Goal: Communication & Community: Answer question/provide support

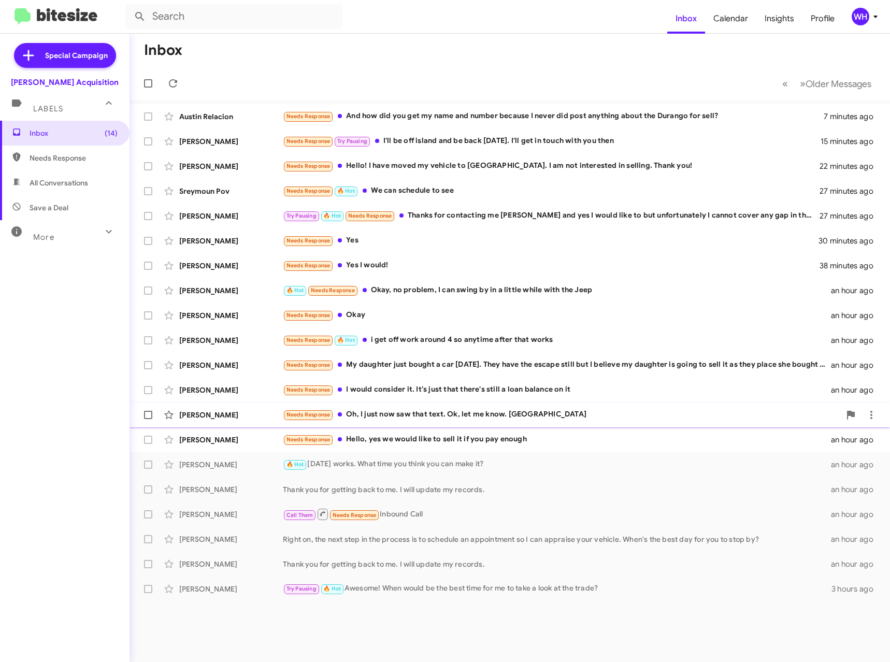
click at [208, 410] on div "[PERSON_NAME]" at bounding box center [231, 415] width 104 height 10
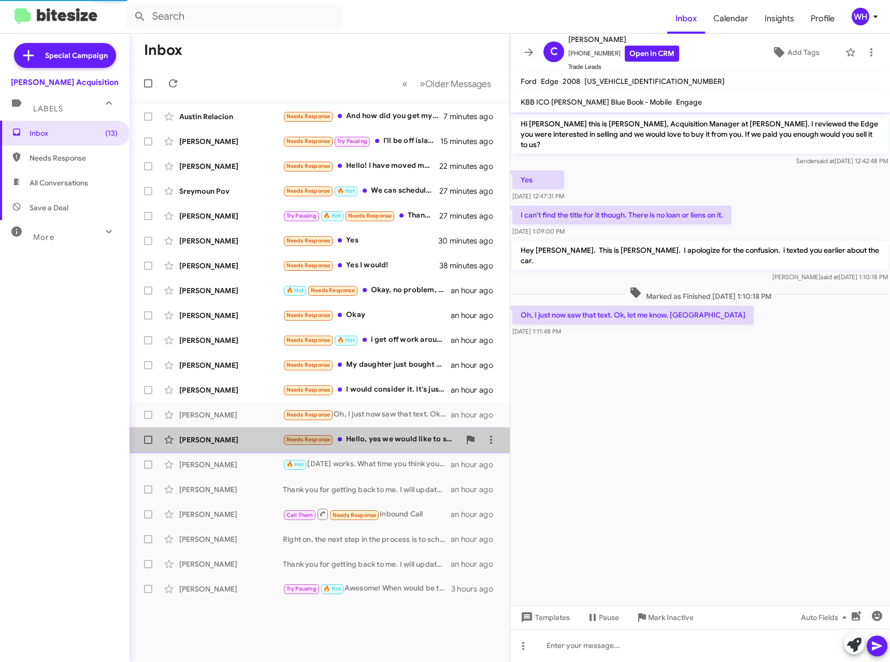
click at [211, 447] on div "[PERSON_NAME] Needs Response Hello, yes we would like to sell it if you pay eno…" at bounding box center [320, 440] width 364 height 21
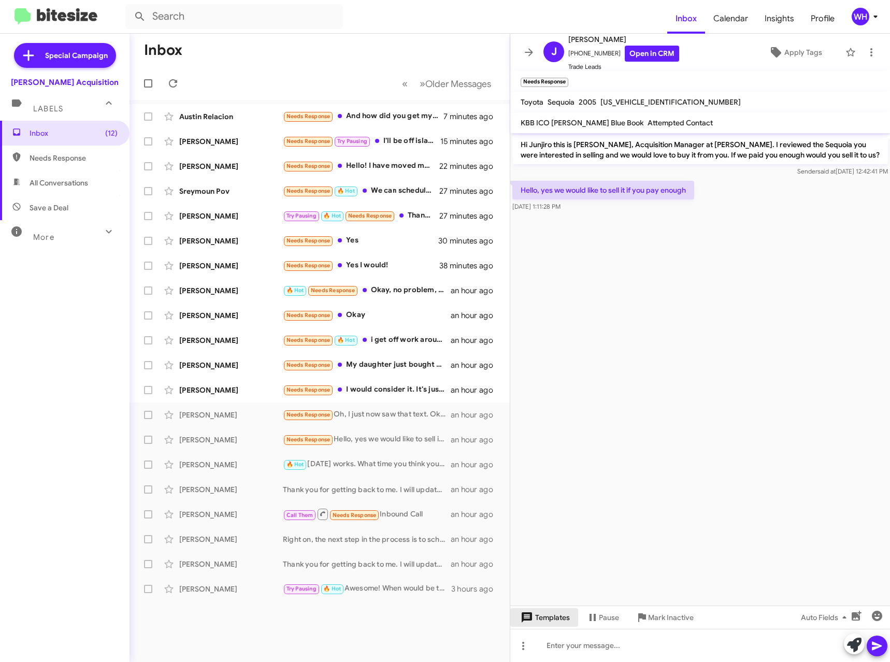
click at [540, 625] on span "Templates" at bounding box center [544, 618] width 51 height 19
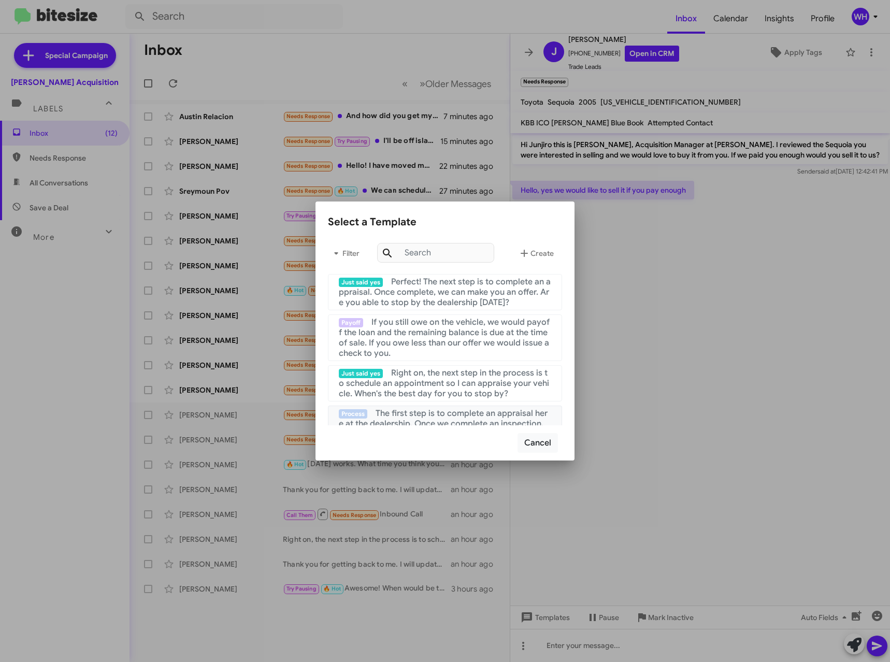
click at [443, 409] on span "The first step is to complete an appraisal here at the dealership. Once we comp…" at bounding box center [444, 428] width 211 height 41
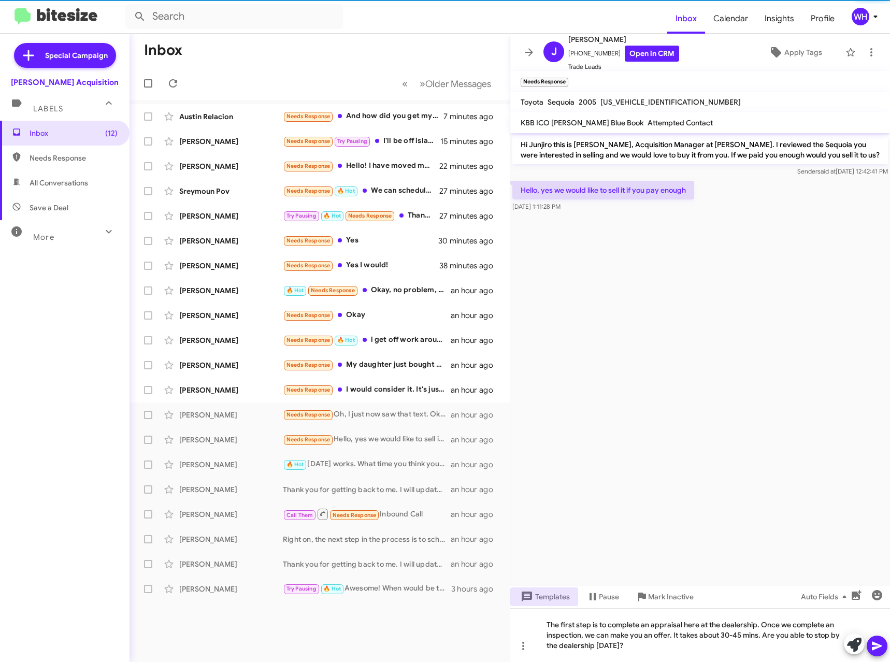
click at [878, 638] on span at bounding box center [877, 646] width 12 height 21
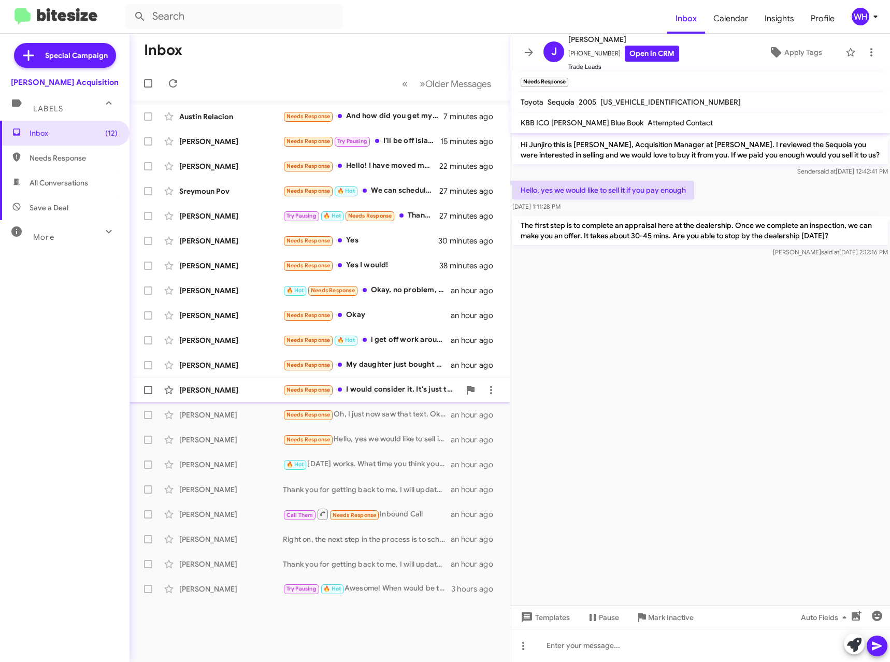
click at [186, 393] on div "[PERSON_NAME]" at bounding box center [231, 390] width 104 height 10
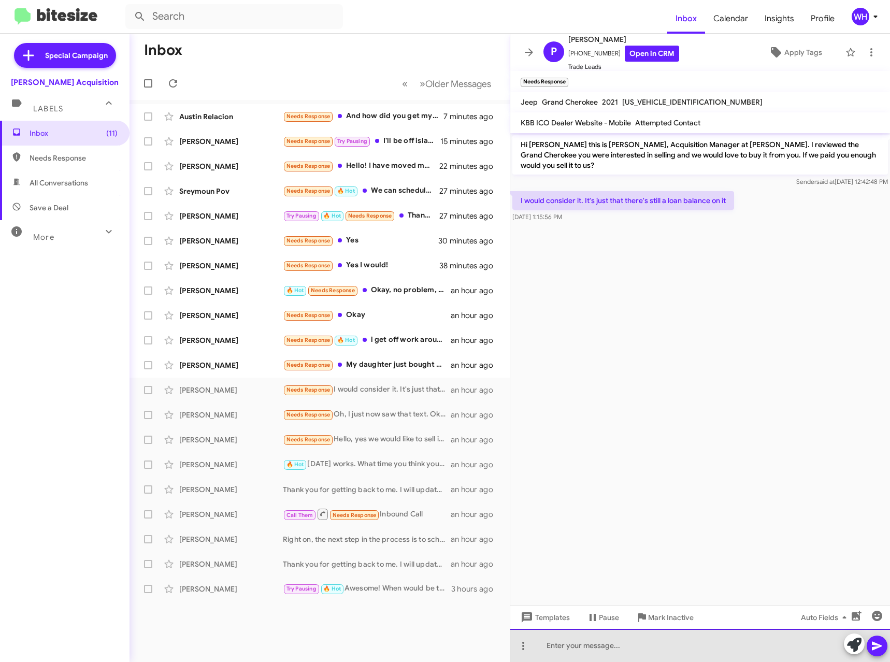
click at [550, 629] on div at bounding box center [701, 645] width 380 height 33
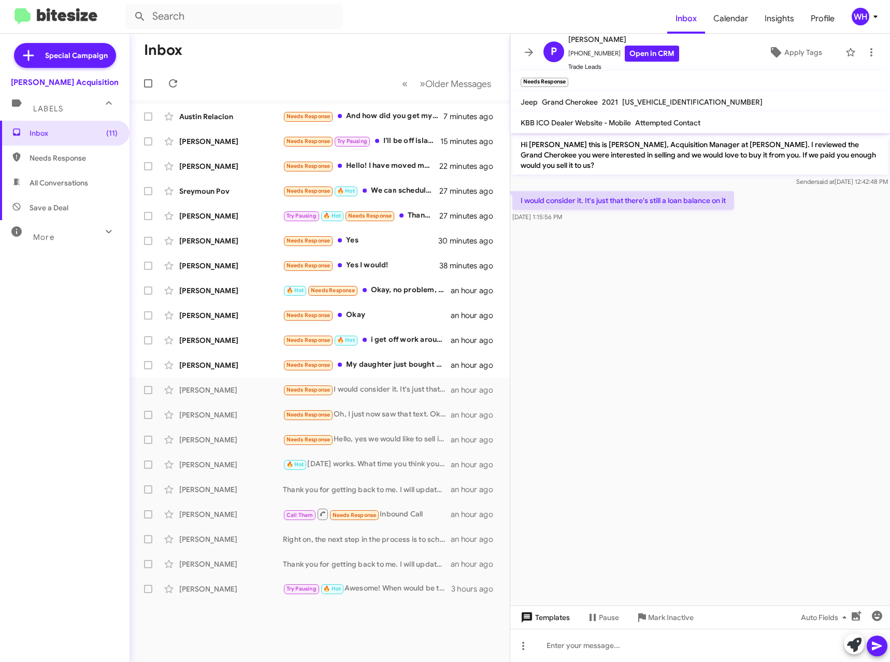
click at [551, 617] on span "Templates" at bounding box center [544, 618] width 51 height 19
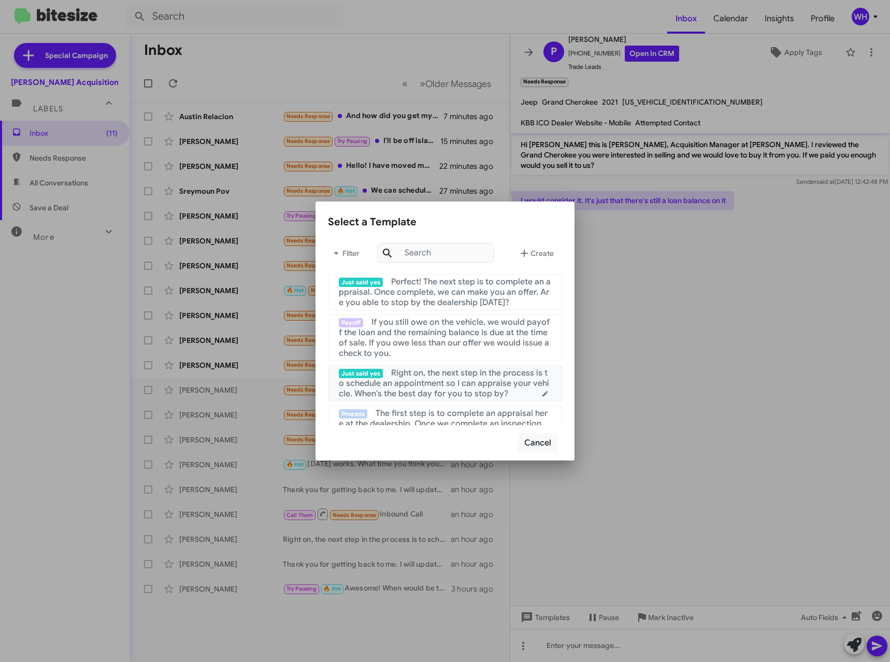
scroll to position [155, 0]
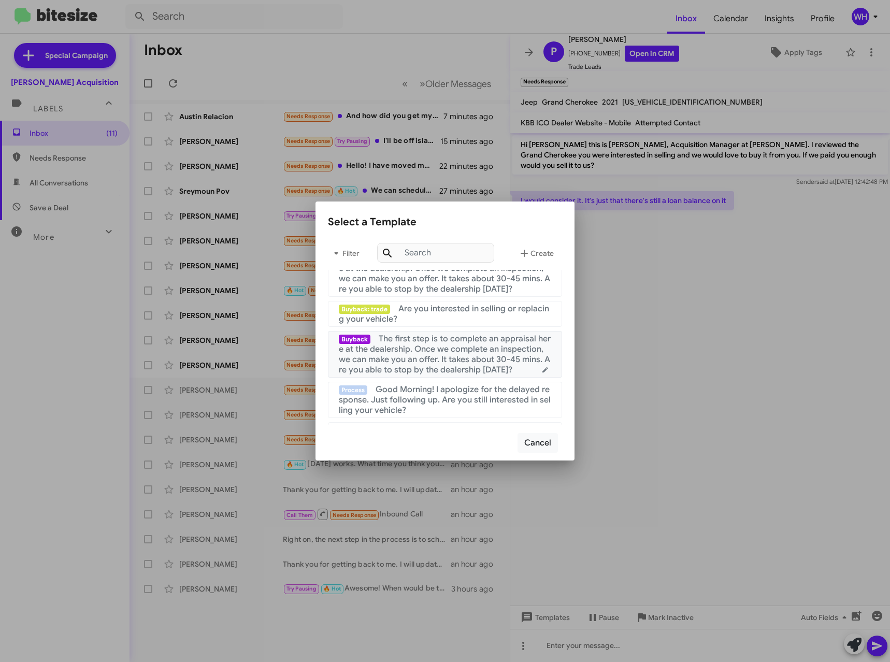
click at [443, 353] on span "The first step is to complete an appraisal here at the dealership. Once we comp…" at bounding box center [445, 354] width 212 height 41
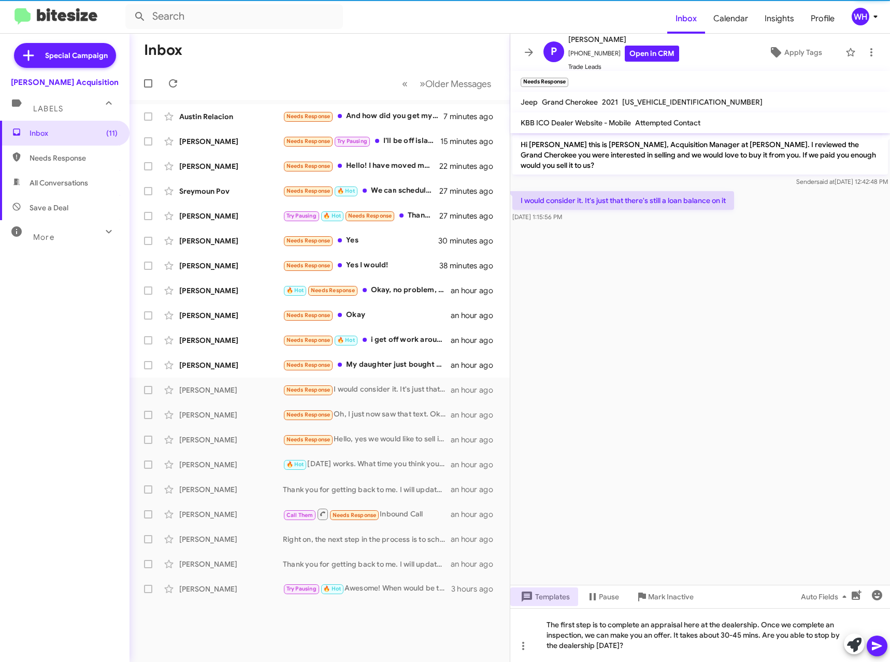
click at [878, 642] on icon at bounding box center [877, 646] width 12 height 12
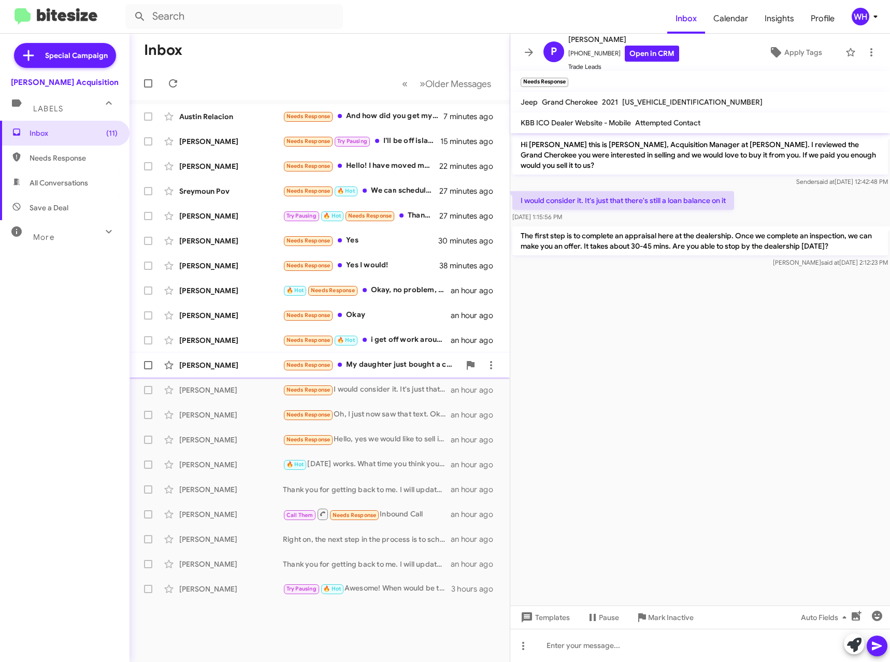
click at [213, 369] on div "[PERSON_NAME]" at bounding box center [231, 365] width 104 height 10
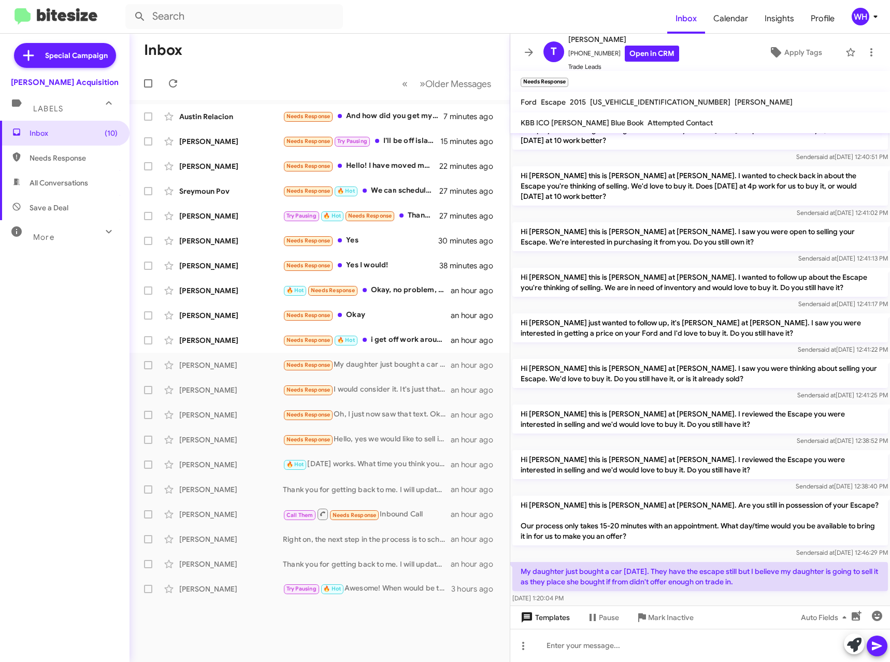
click at [559, 618] on span "Templates" at bounding box center [544, 618] width 51 height 19
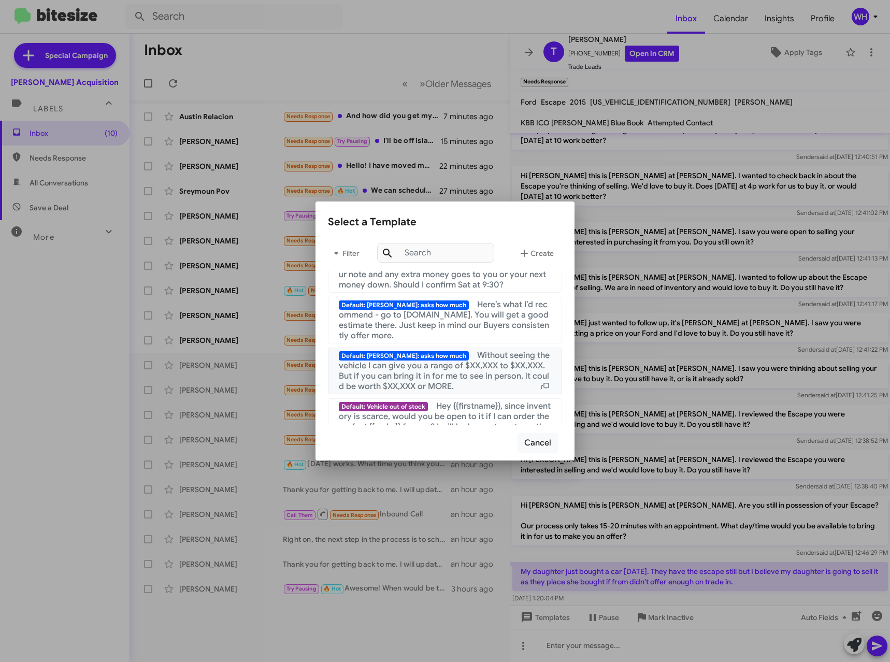
scroll to position [985, 0]
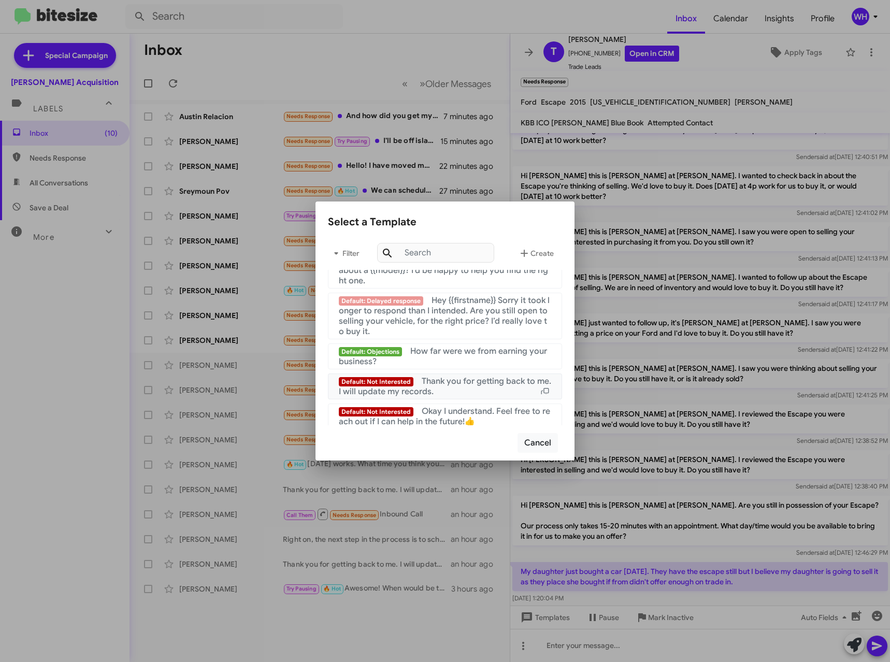
click at [469, 391] on span "Thank you for getting back to me. I will update my records." at bounding box center [445, 386] width 213 height 21
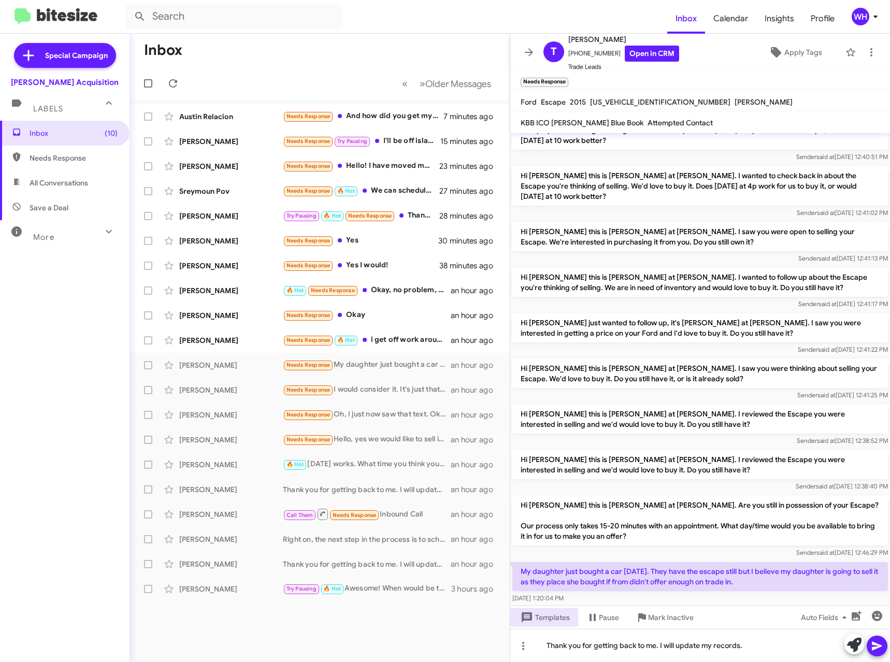
drag, startPoint x: 874, startPoint y: 646, endPoint x: 853, endPoint y: 643, distance: 21.0
click at [873, 646] on icon at bounding box center [877, 646] width 12 height 12
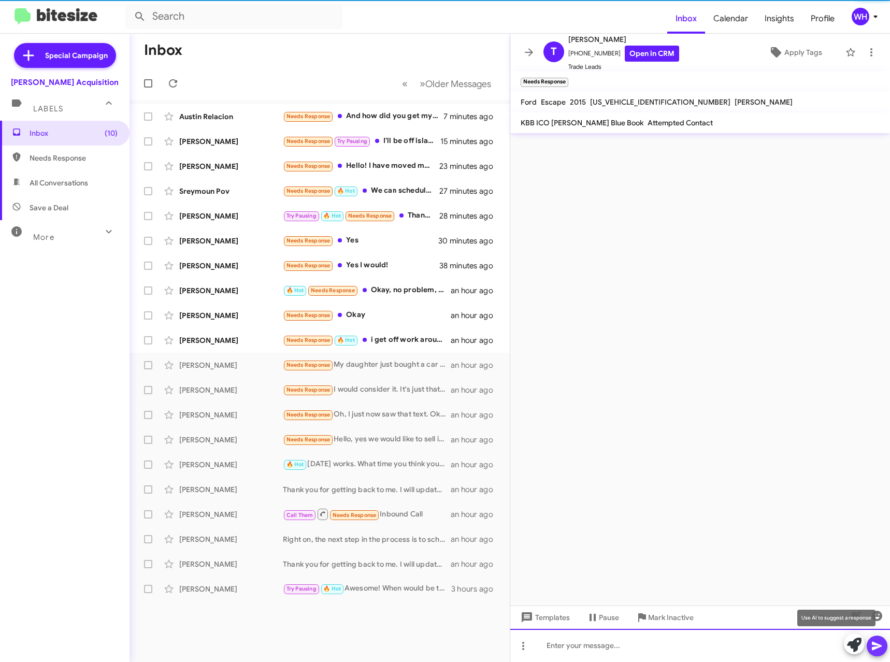
scroll to position [0, 0]
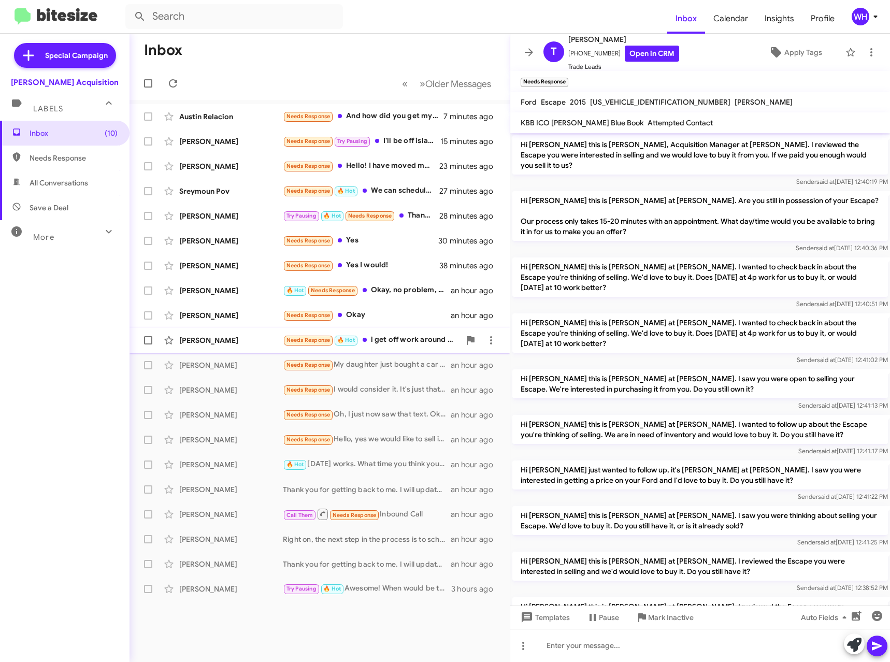
click at [201, 344] on div "[PERSON_NAME]" at bounding box center [231, 340] width 104 height 10
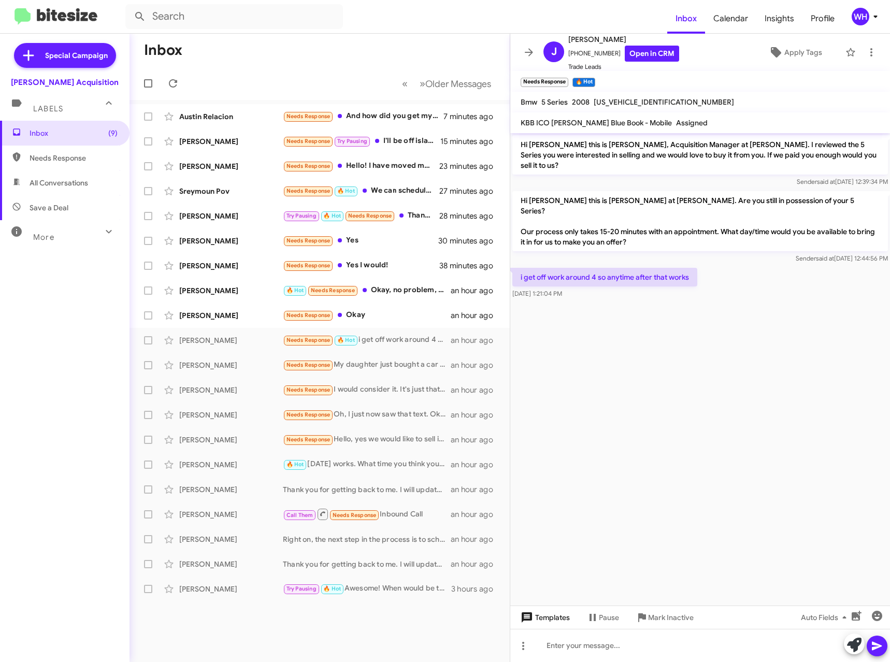
click at [552, 616] on span "Templates" at bounding box center [544, 618] width 51 height 19
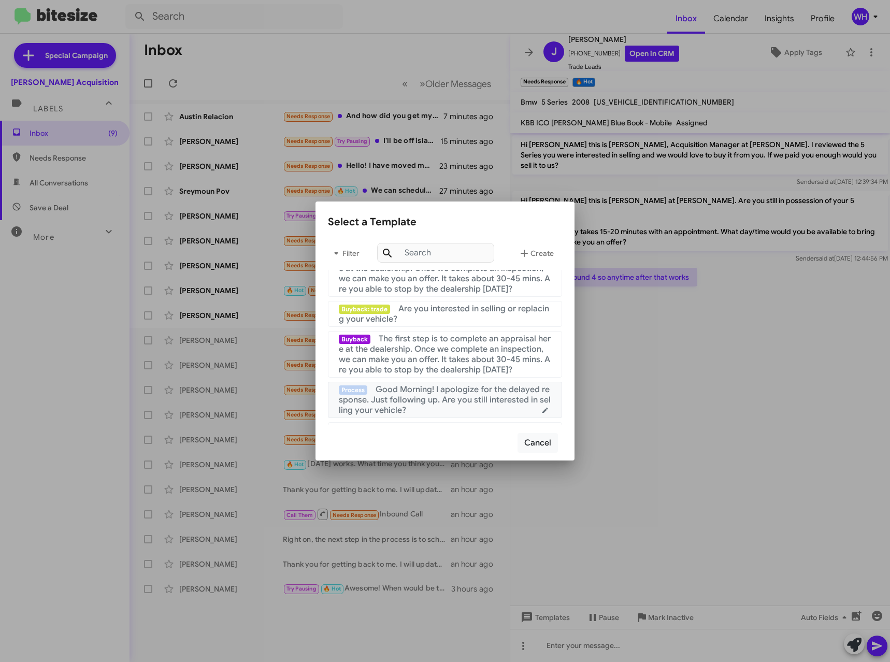
scroll to position [363, 0]
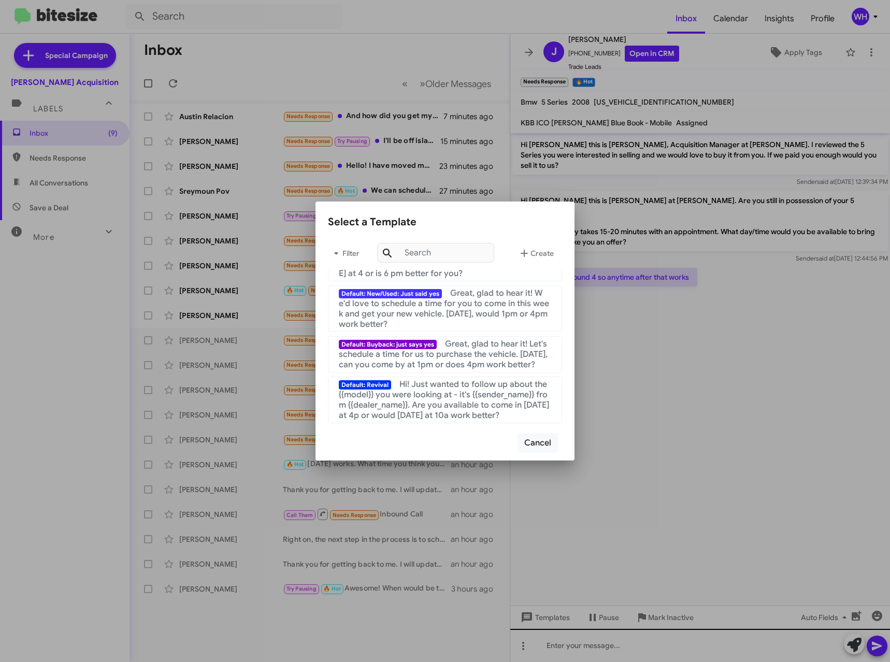
click at [620, 640] on div at bounding box center [445, 331] width 890 height 662
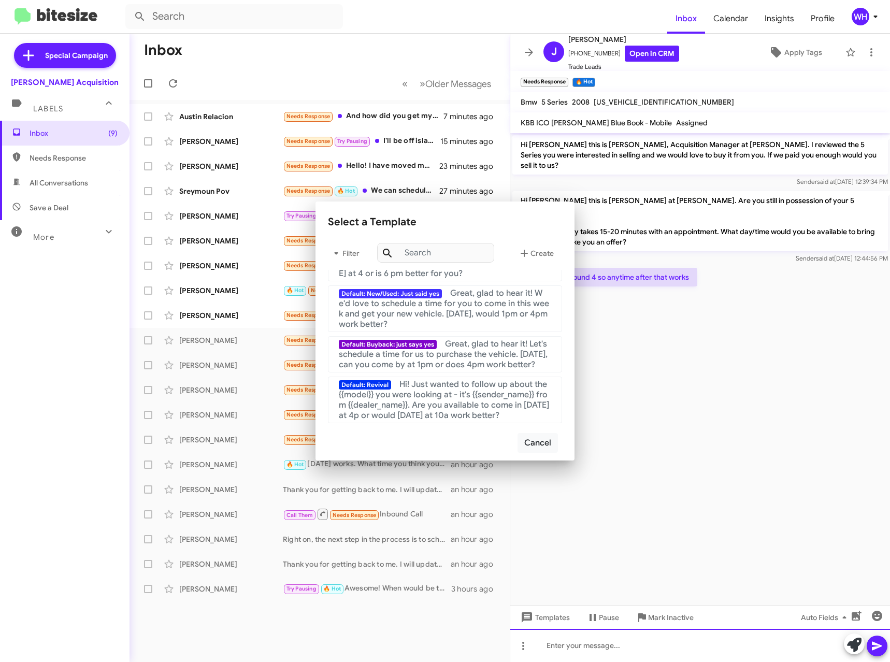
click at [620, 644] on div at bounding box center [701, 645] width 380 height 33
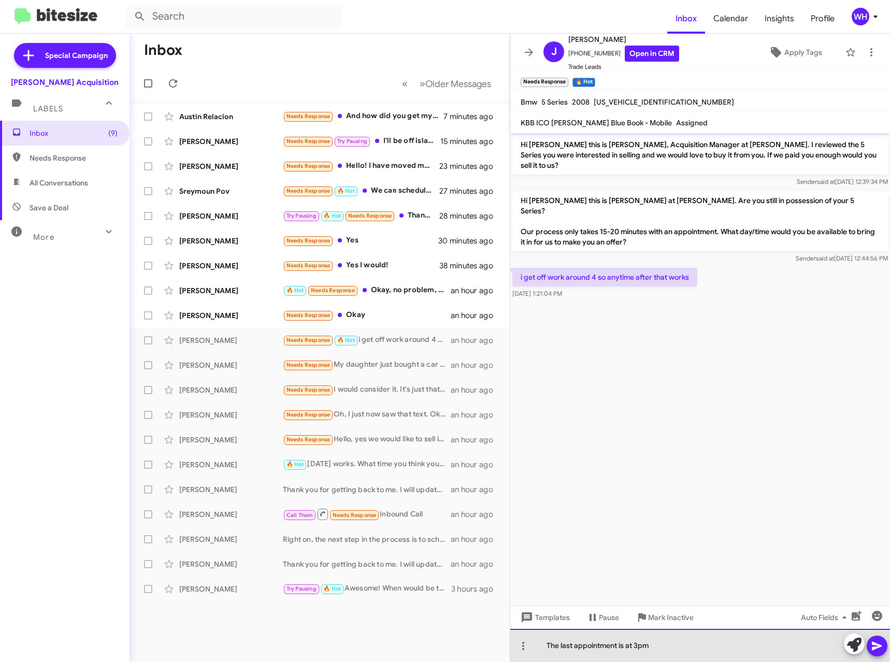
click at [888, 654] on div "The last appointment is at 3pm" at bounding box center [701, 645] width 380 height 33
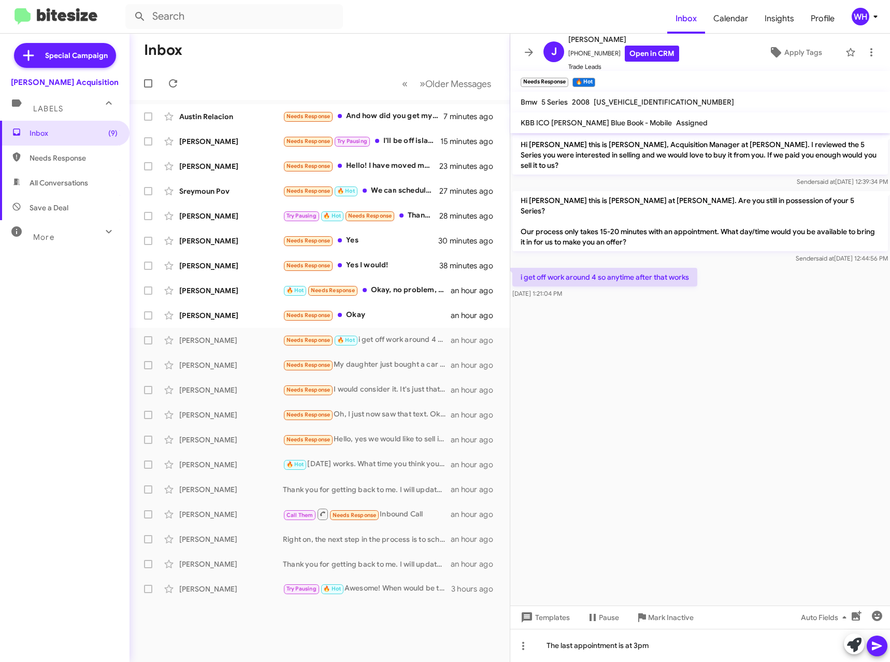
click at [870, 647] on button at bounding box center [877, 646] width 21 height 21
click at [224, 316] on div "[PERSON_NAME]" at bounding box center [231, 315] width 104 height 10
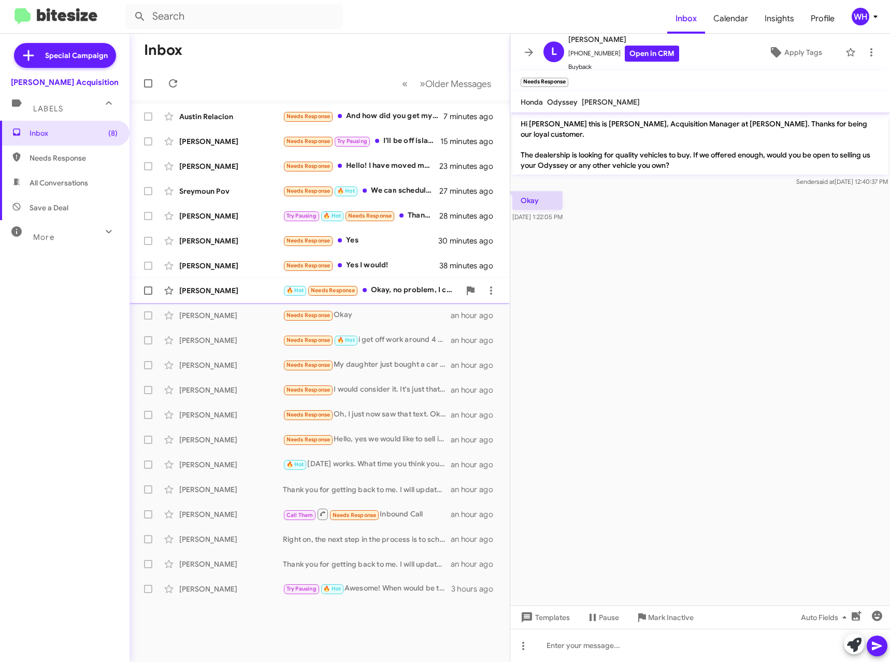
click at [203, 284] on div "[PERSON_NAME] 🔥 Hot Needs Response Okay, no problem, I can swing by in a little…" at bounding box center [320, 290] width 364 height 21
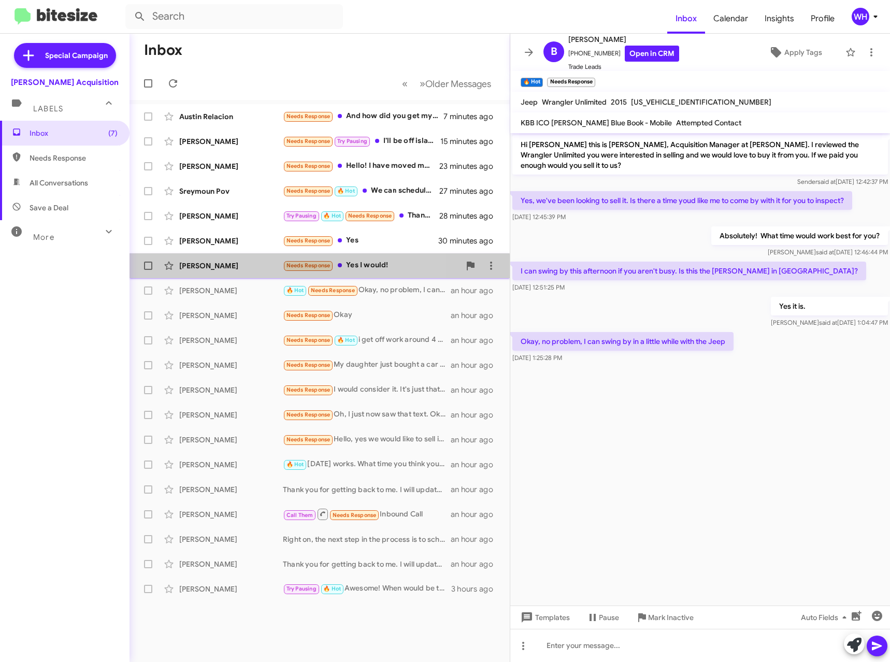
click at [215, 272] on div "[PERSON_NAME] Needs Response Yes I would! 38 minutes ago" at bounding box center [320, 266] width 364 height 21
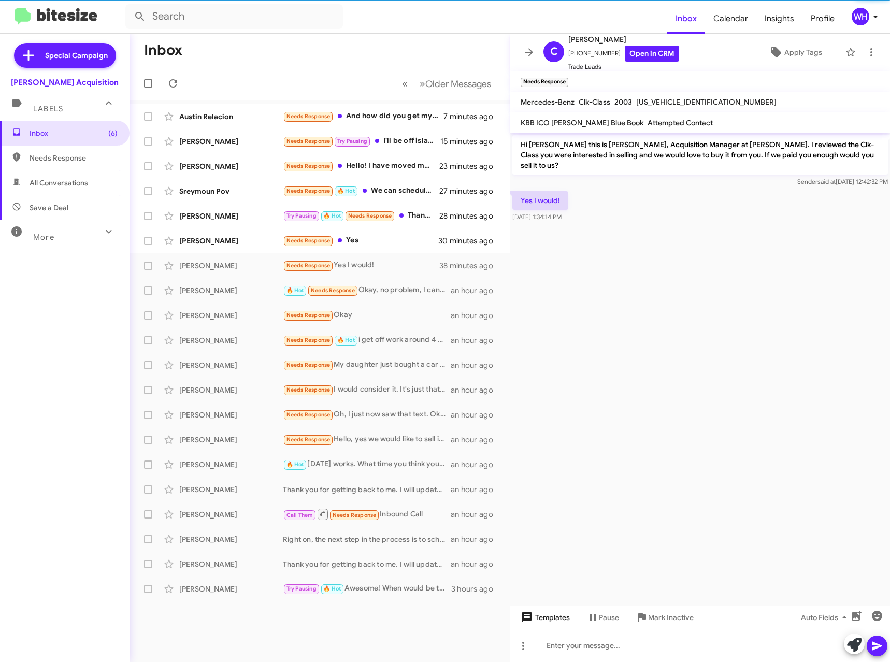
click at [554, 617] on span "Templates" at bounding box center [544, 618] width 51 height 19
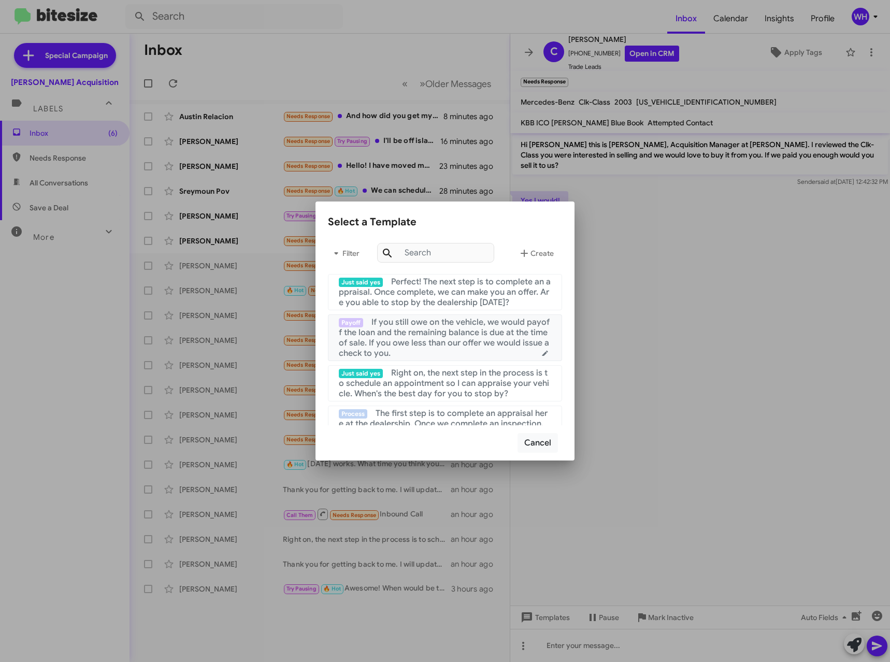
scroll to position [155, 0]
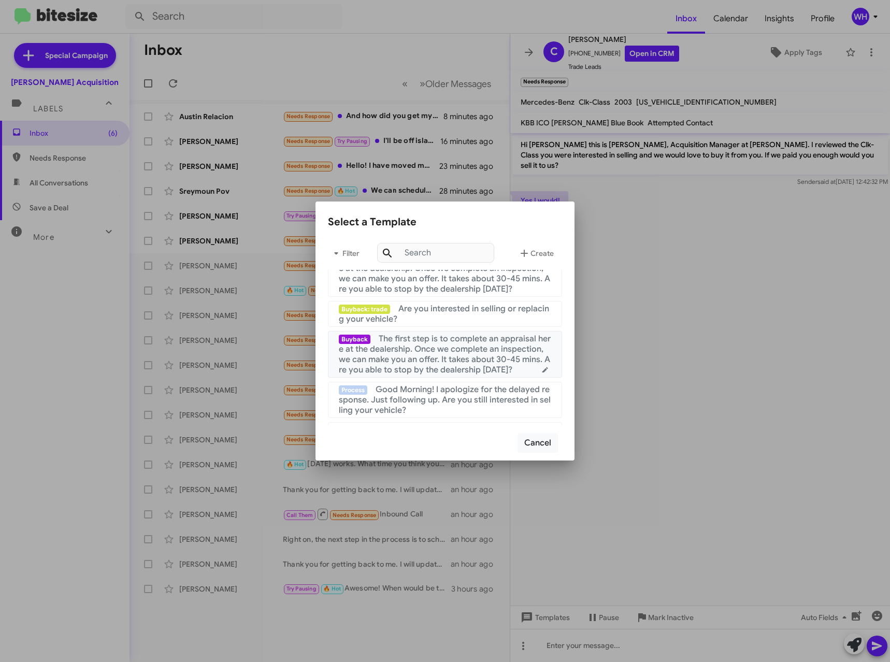
click at [425, 354] on span "The first step is to complete an appraisal here at the dealership. Once we comp…" at bounding box center [445, 354] width 212 height 41
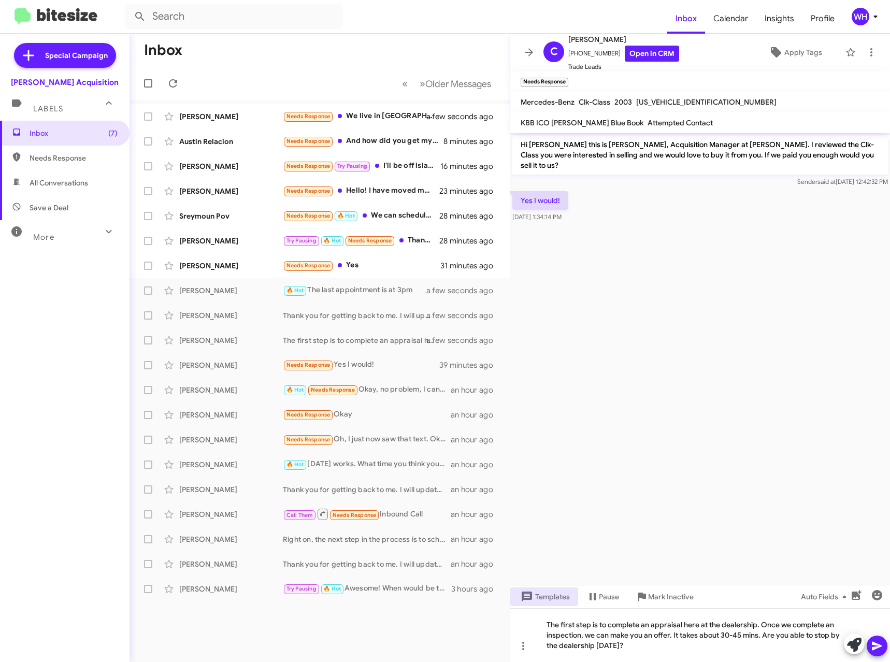
click at [880, 654] on span at bounding box center [877, 646] width 12 height 21
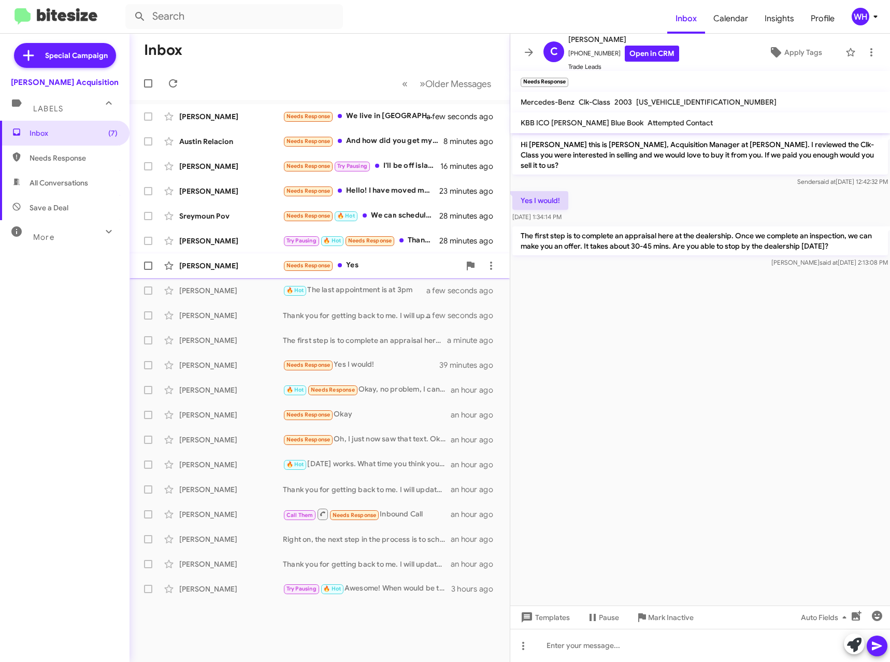
click at [195, 272] on div "[PERSON_NAME] Needs Response Yes 31 minutes ago" at bounding box center [320, 266] width 364 height 21
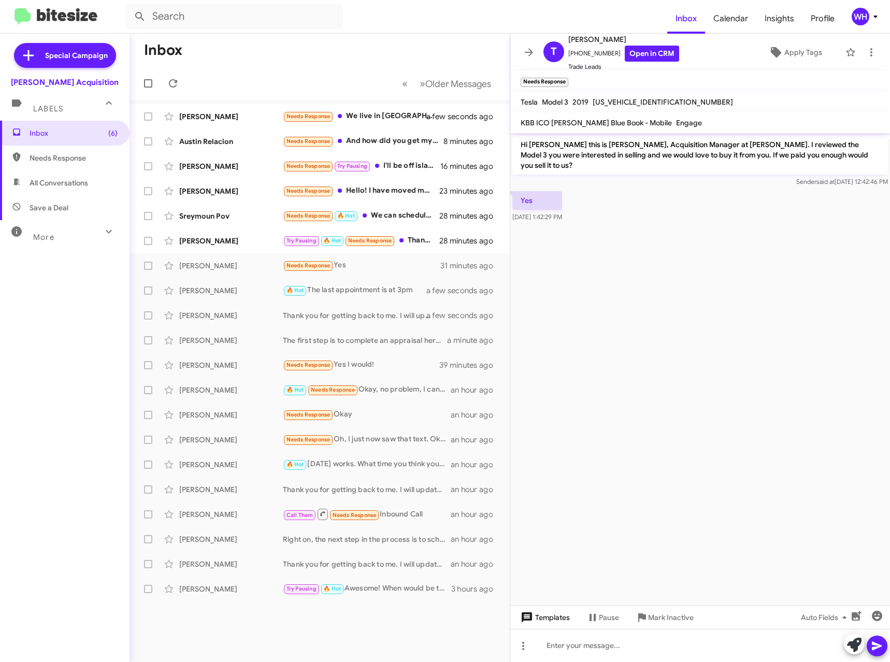
click at [556, 624] on span "Templates" at bounding box center [544, 618] width 51 height 19
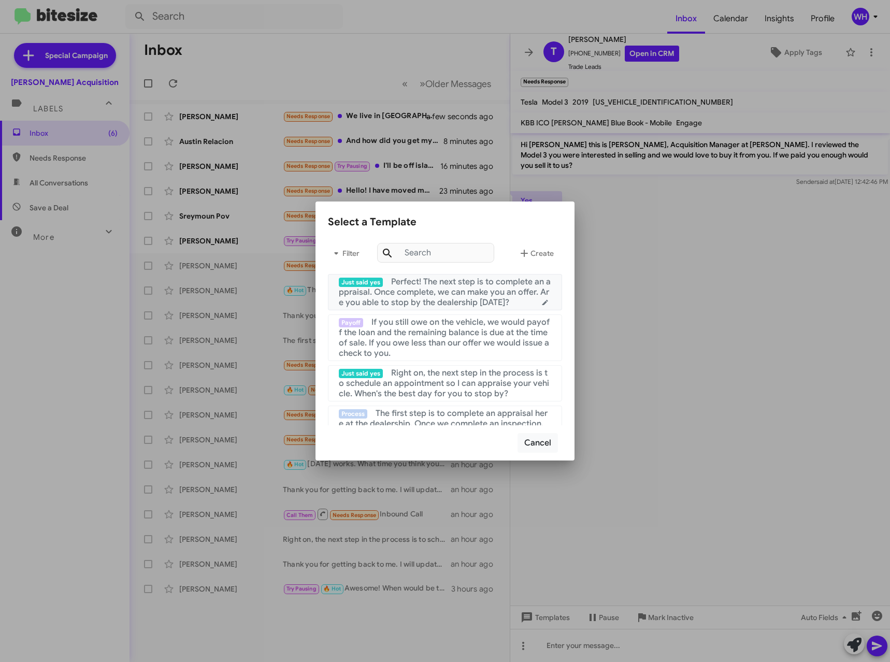
scroll to position [52, 0]
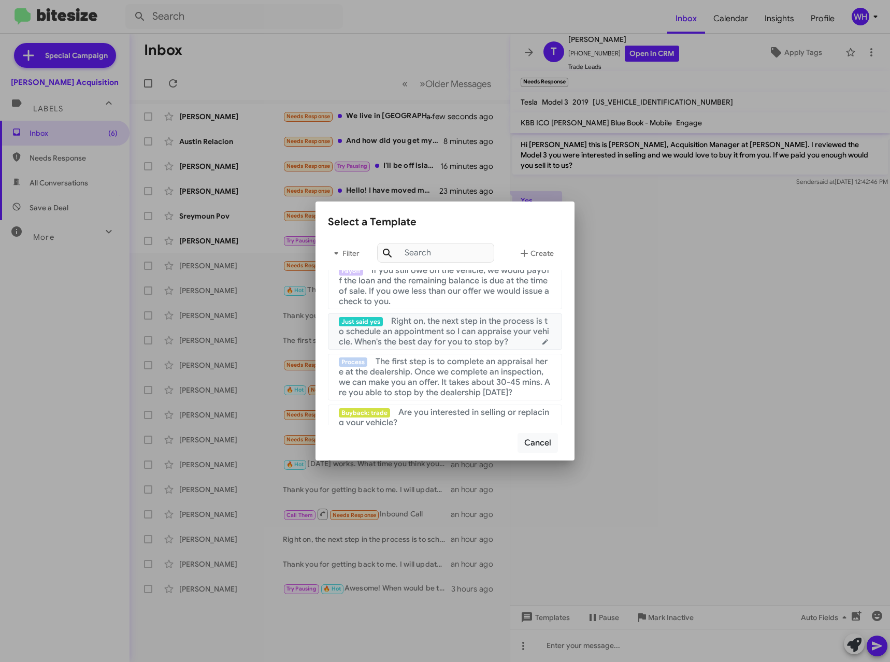
click at [428, 334] on span "Right on, the next step in the process is to schedule an appointment so I can a…" at bounding box center [444, 331] width 210 height 31
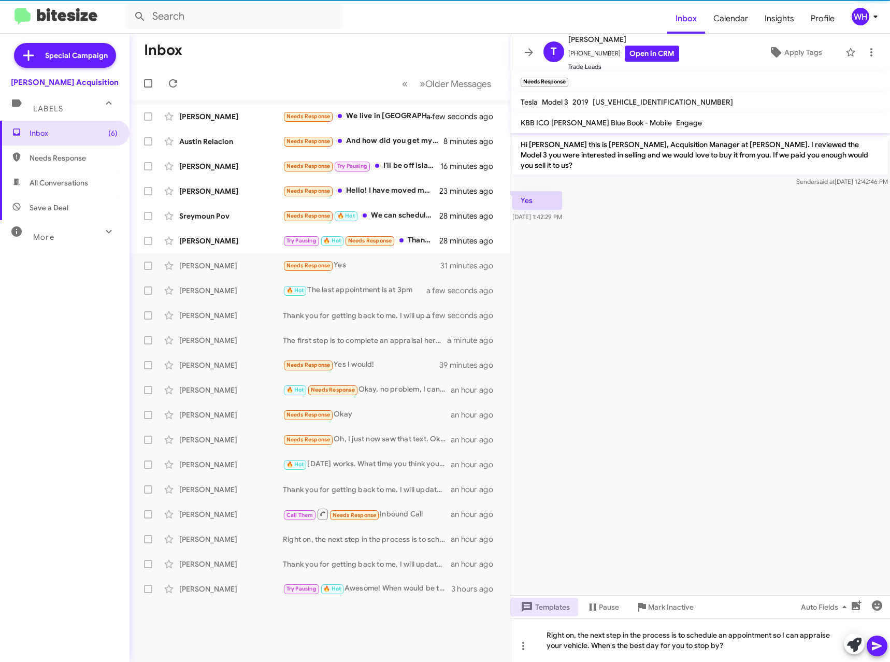
click at [879, 645] on icon at bounding box center [877, 646] width 10 height 9
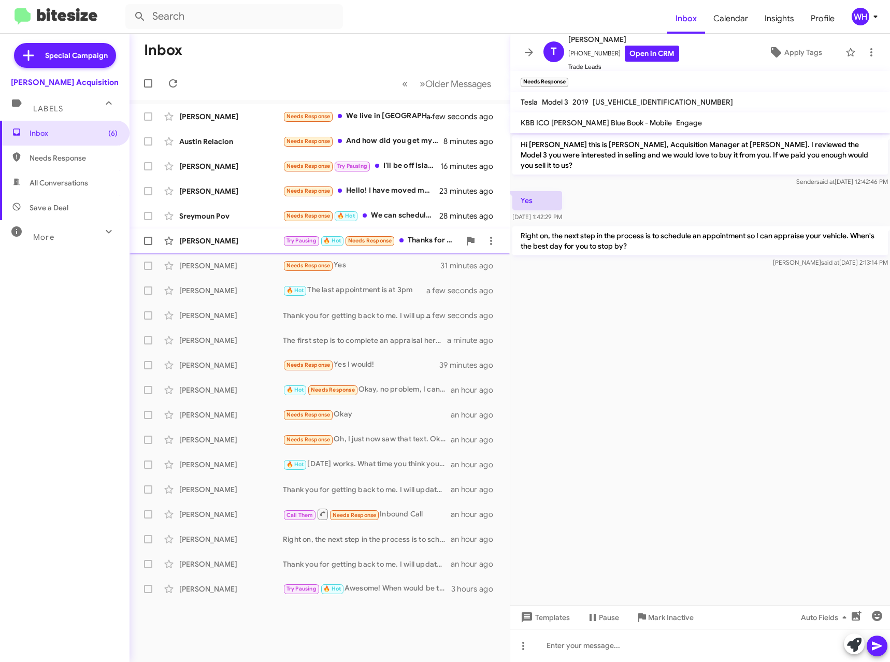
click at [197, 245] on div "[PERSON_NAME]" at bounding box center [231, 241] width 104 height 10
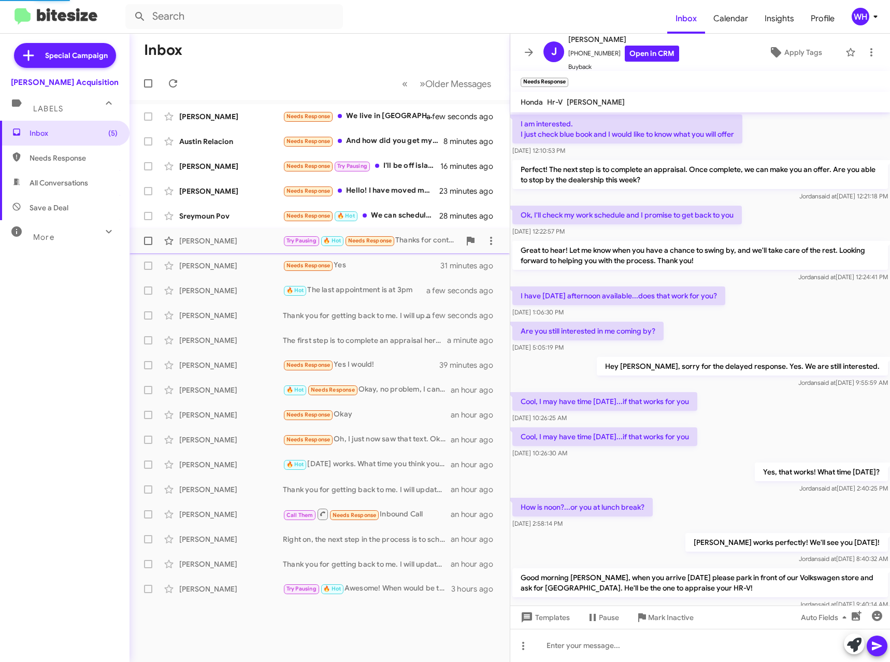
scroll to position [377, 0]
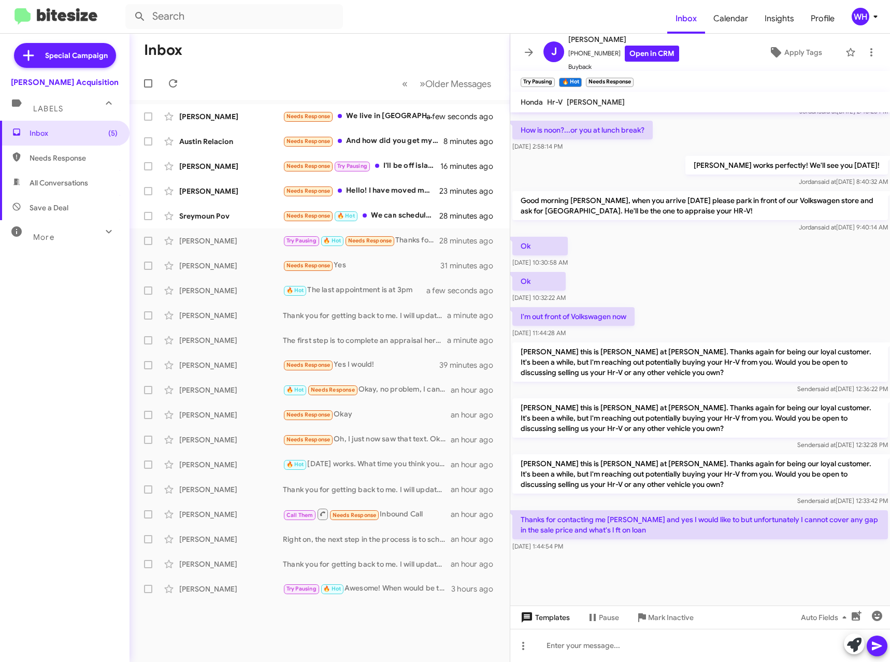
click at [534, 620] on span "Templates" at bounding box center [544, 618] width 51 height 19
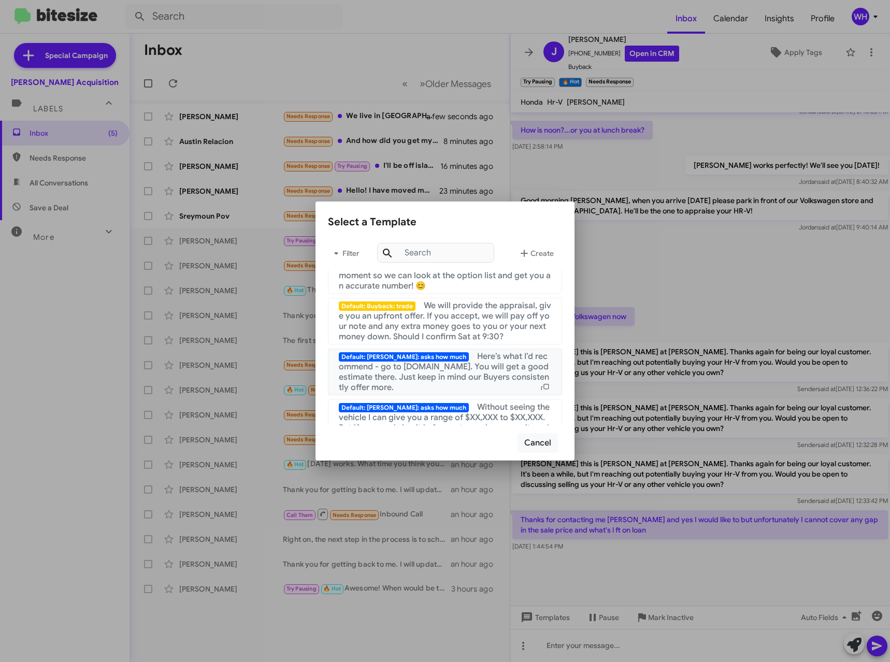
scroll to position [999, 0]
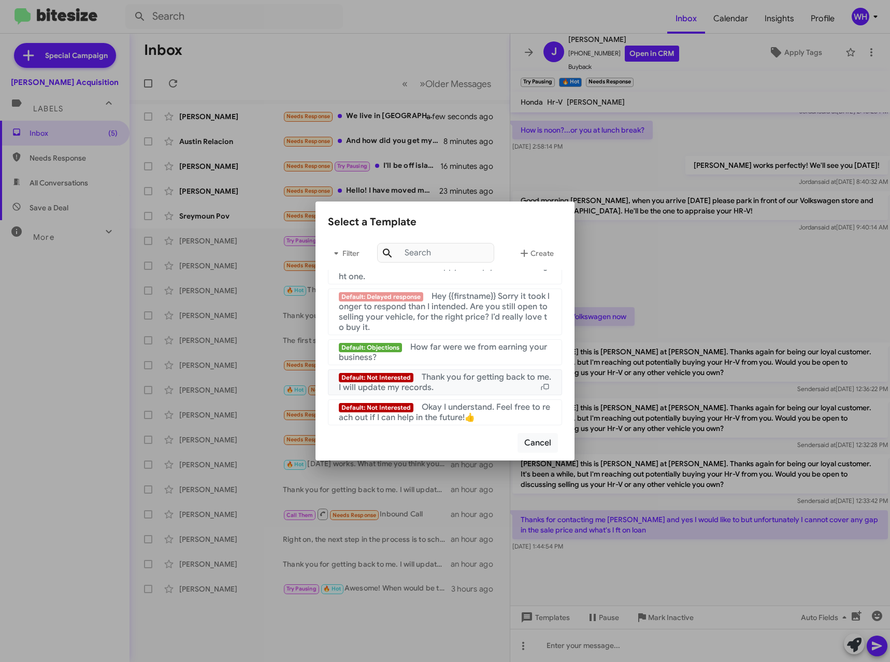
click at [463, 381] on span "Thank you for getting back to me. I will update my records." at bounding box center [445, 382] width 213 height 21
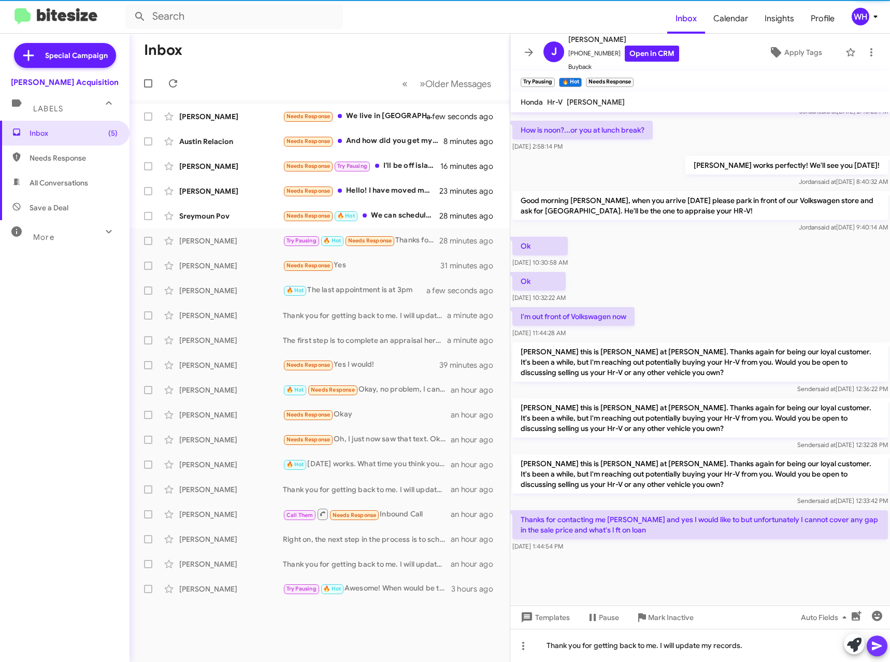
click at [881, 647] on icon at bounding box center [877, 646] width 10 height 9
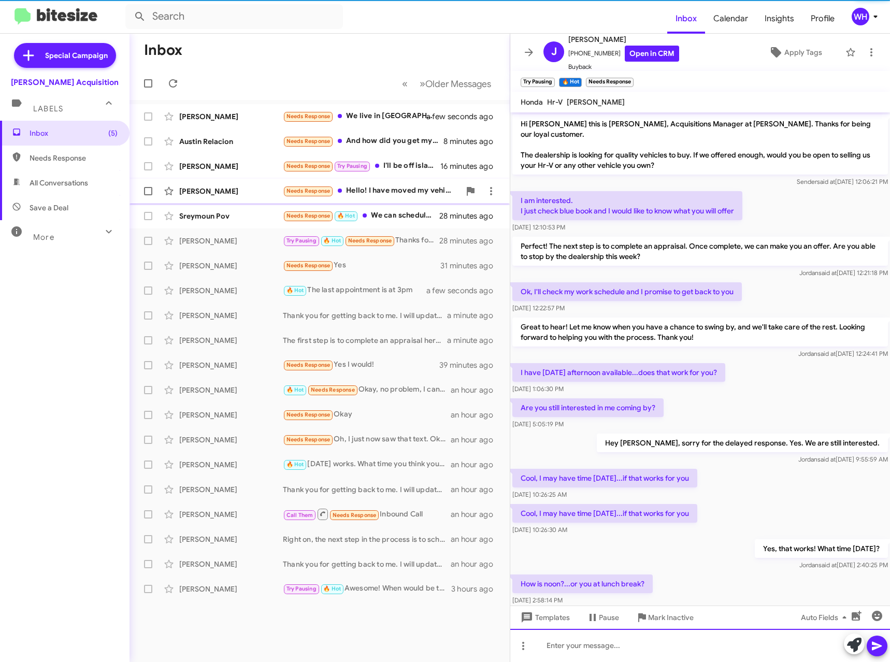
scroll to position [52, 0]
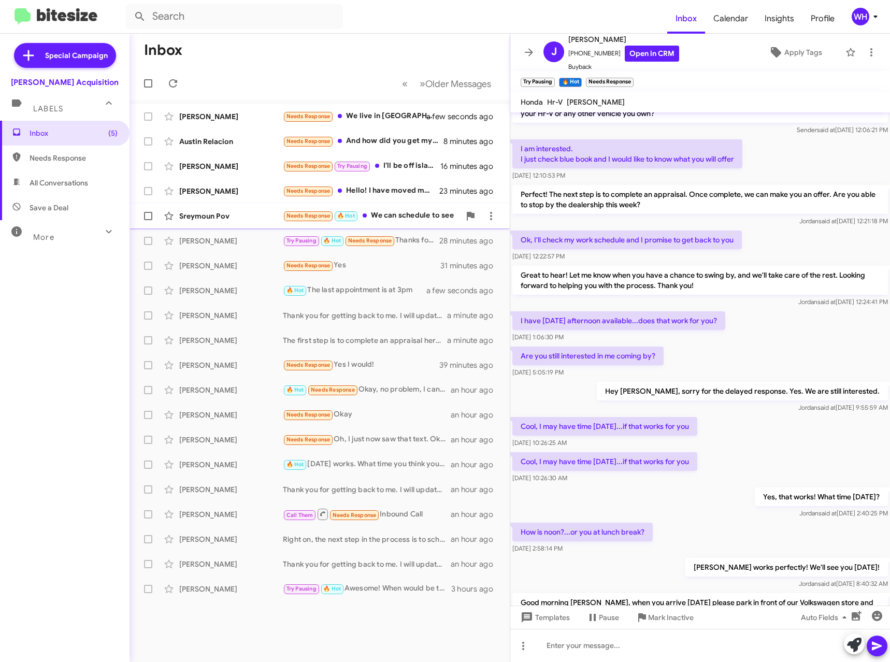
click at [207, 219] on div "Sreymoun Pov" at bounding box center [231, 216] width 104 height 10
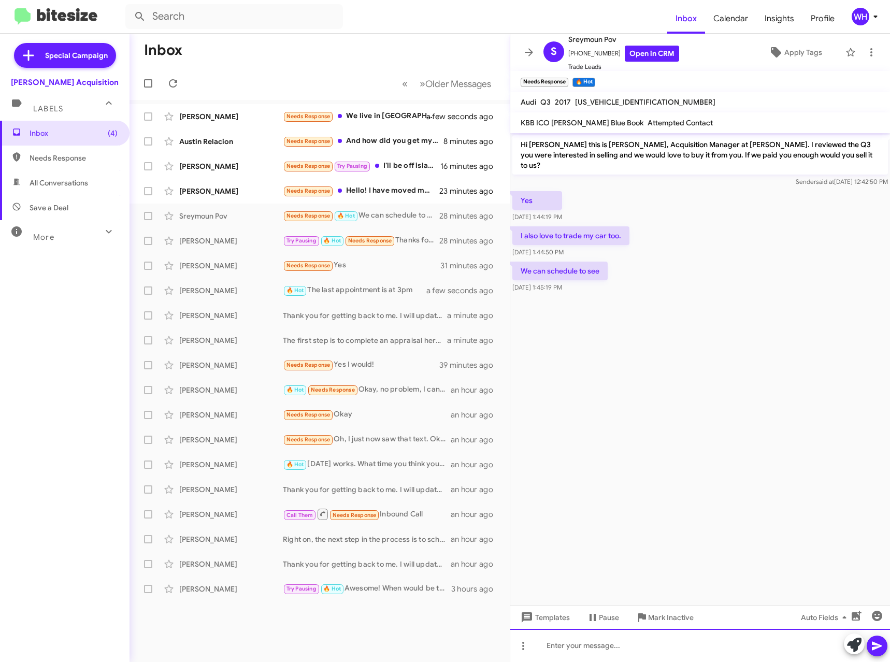
click at [554, 649] on div at bounding box center [701, 645] width 380 height 33
click at [877, 647] on icon at bounding box center [877, 646] width 10 height 9
click at [221, 193] on div "[PERSON_NAME]" at bounding box center [231, 191] width 104 height 10
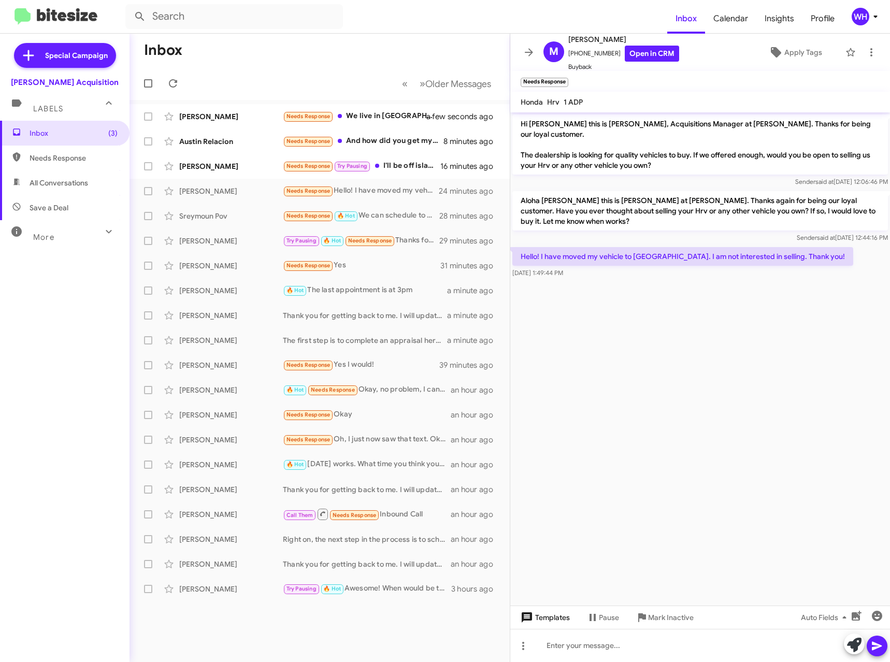
click at [556, 619] on span "Templates" at bounding box center [544, 618] width 51 height 19
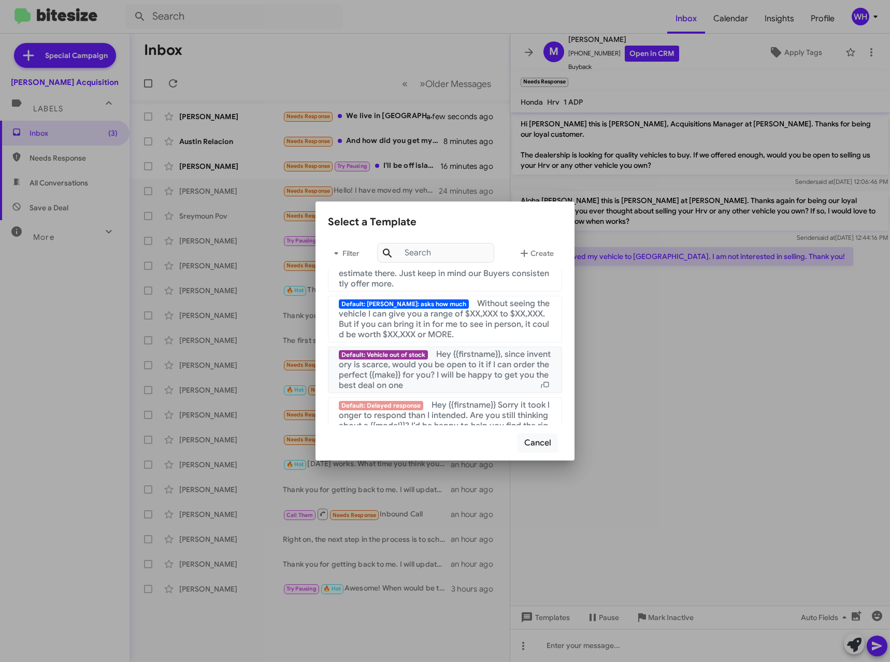
scroll to position [999, 0]
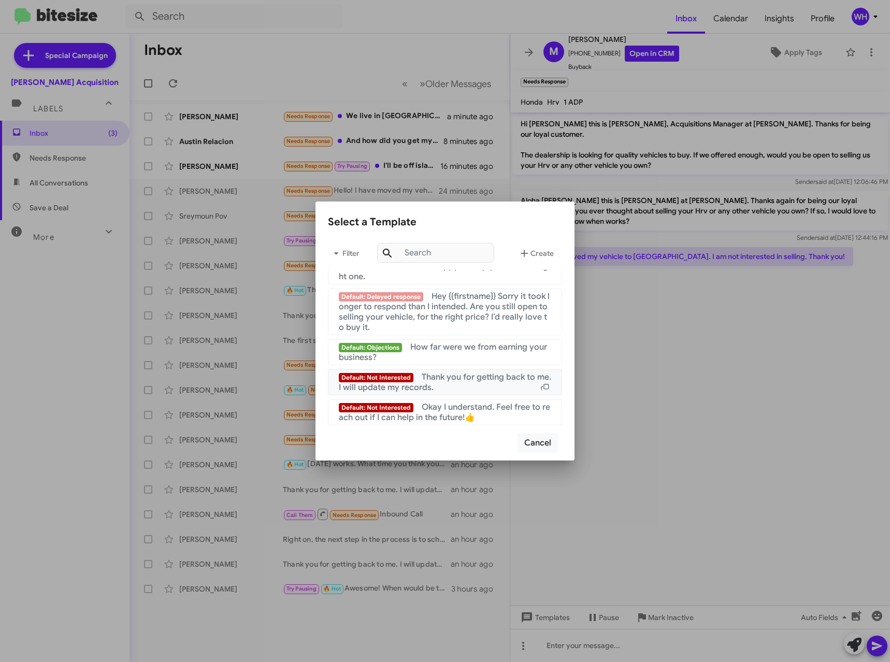
click at [432, 374] on span "Thank you for getting back to me. I will update my records." at bounding box center [445, 382] width 213 height 21
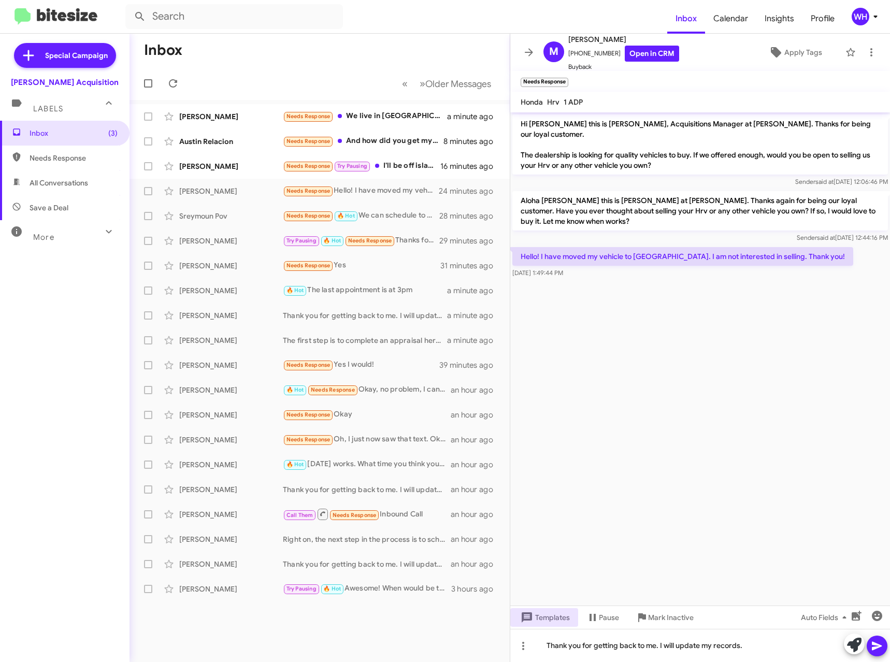
click at [877, 645] on icon at bounding box center [877, 646] width 12 height 12
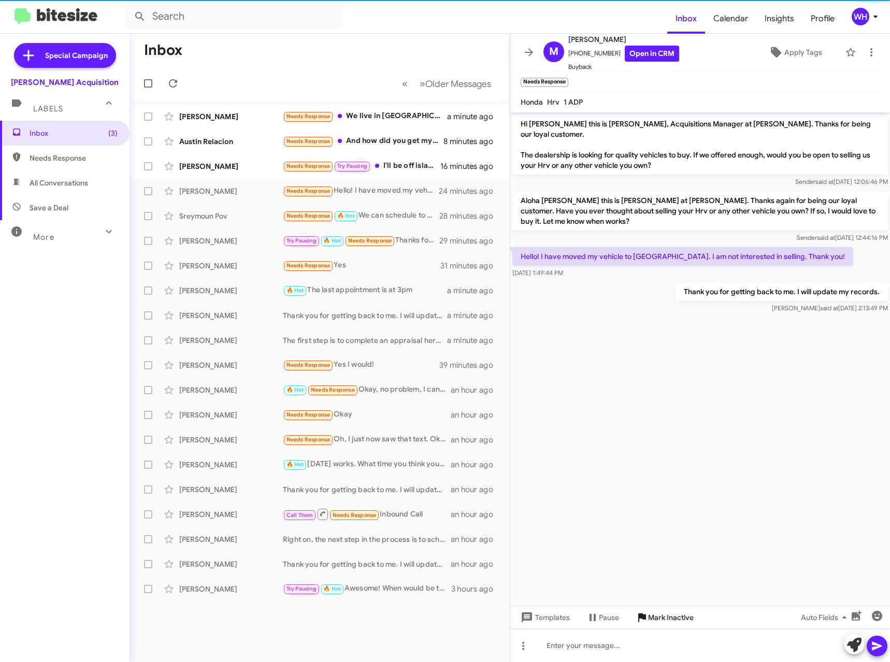
click at [655, 623] on span "Mark Inactive" at bounding box center [671, 618] width 46 height 19
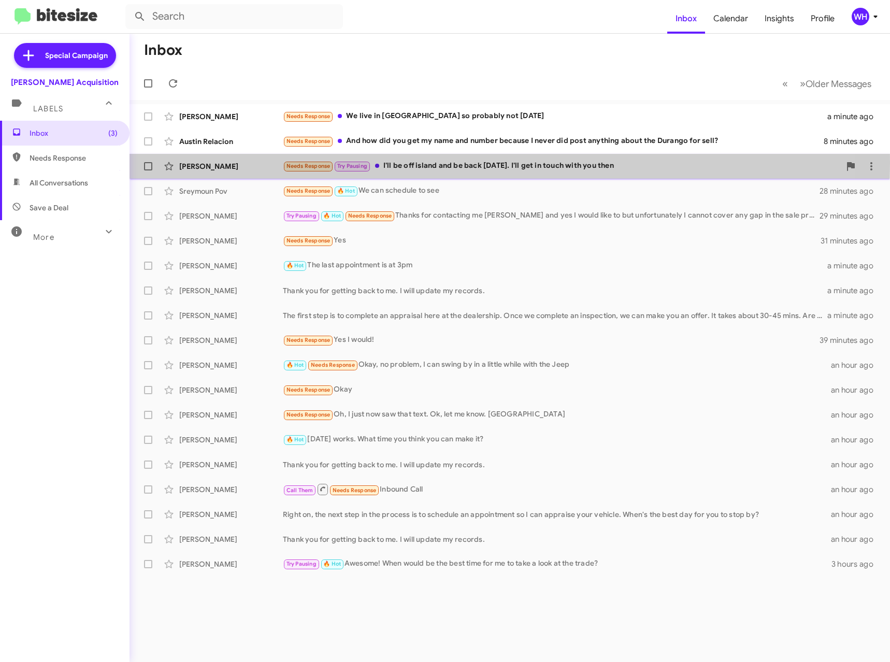
click at [215, 163] on div "[PERSON_NAME]" at bounding box center [231, 166] width 104 height 10
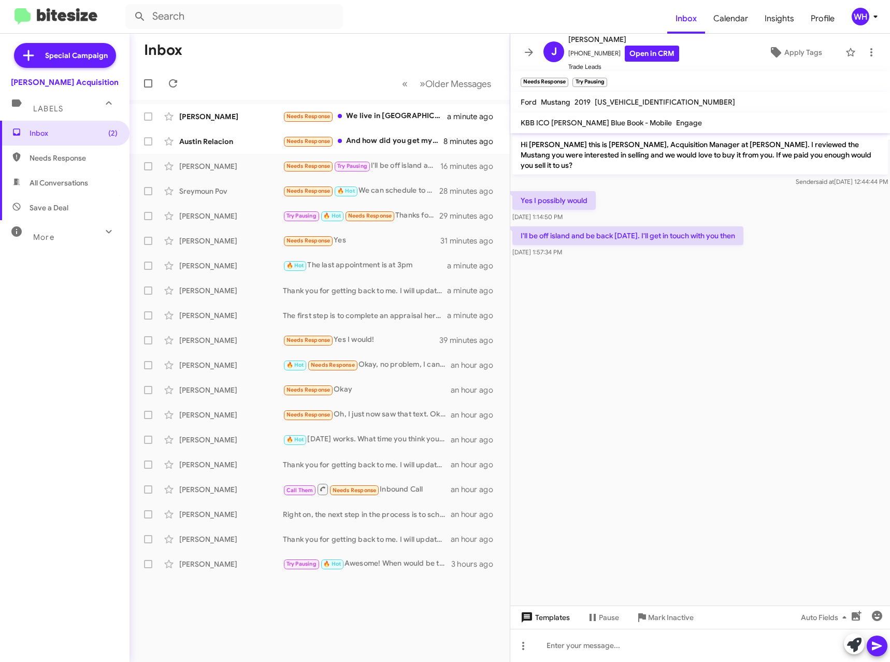
click at [559, 619] on span "Templates" at bounding box center [544, 618] width 51 height 19
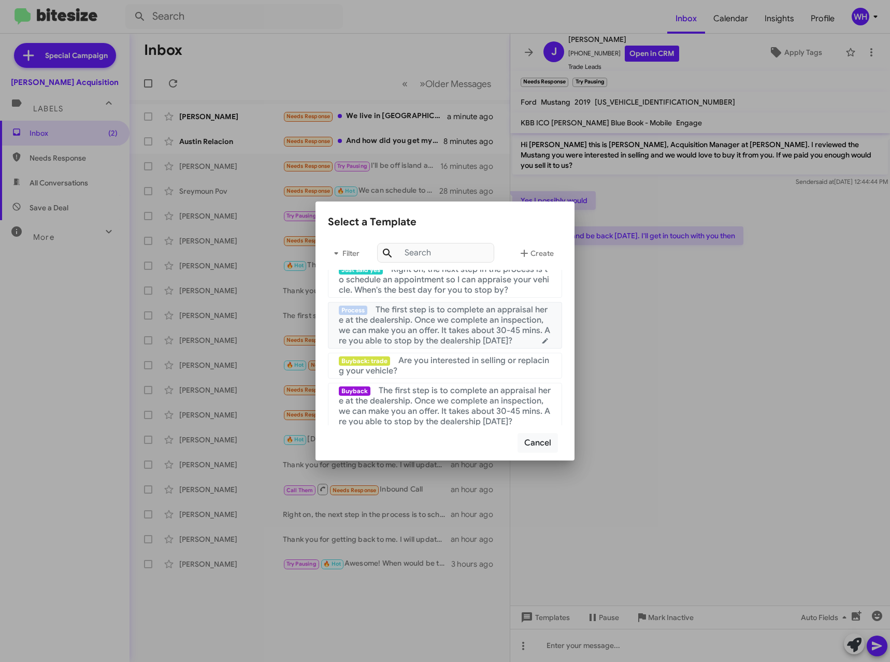
scroll to position [363, 0]
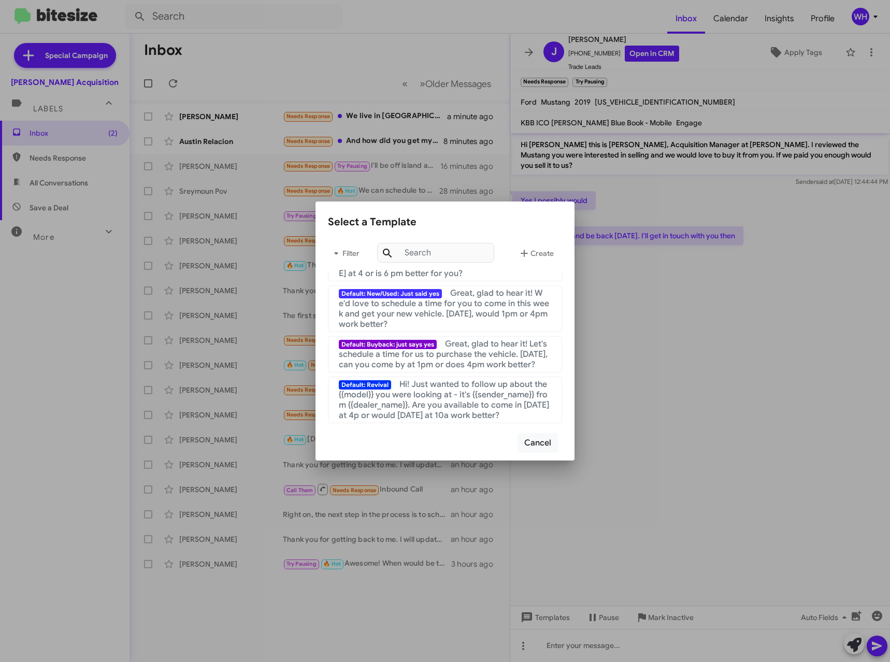
drag, startPoint x: 627, startPoint y: 656, endPoint x: 624, endPoint y: 650, distance: 6.0
click at [627, 655] on div at bounding box center [445, 331] width 890 height 662
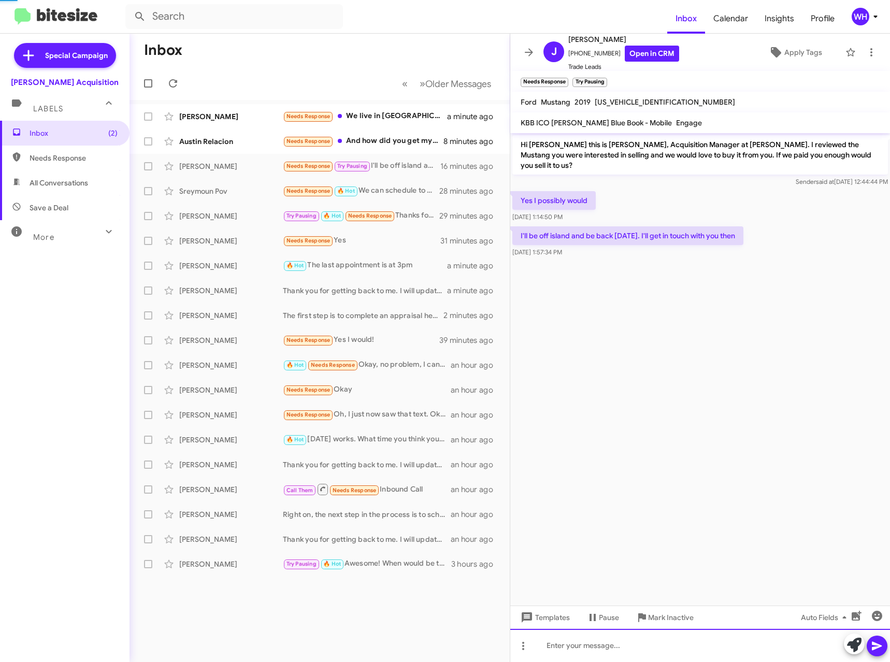
click at [621, 647] on div at bounding box center [701, 645] width 380 height 33
click at [881, 646] on icon at bounding box center [877, 646] width 10 height 9
click at [589, 618] on icon at bounding box center [593, 618] width 12 height 12
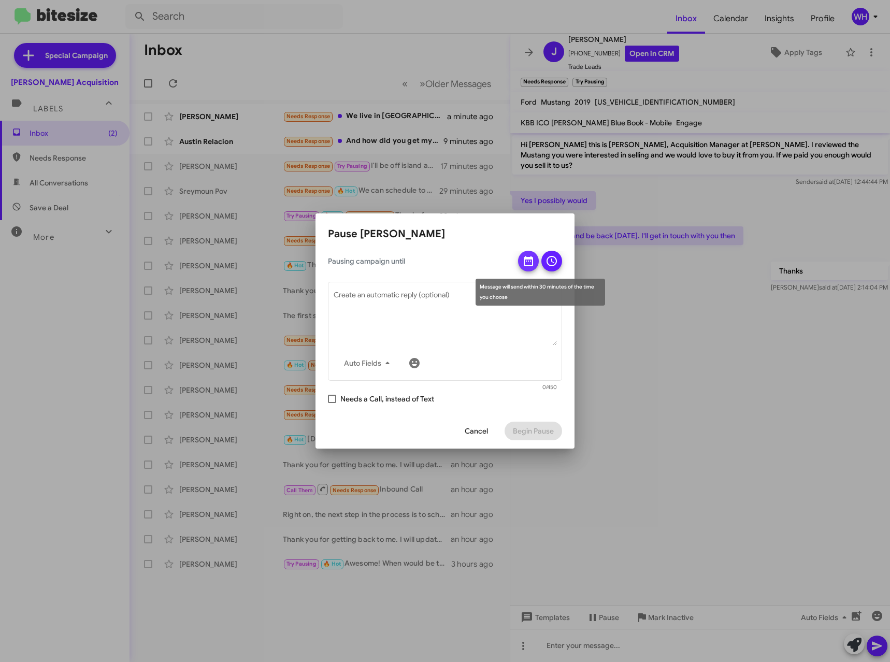
click at [525, 261] on icon at bounding box center [528, 261] width 9 height 10
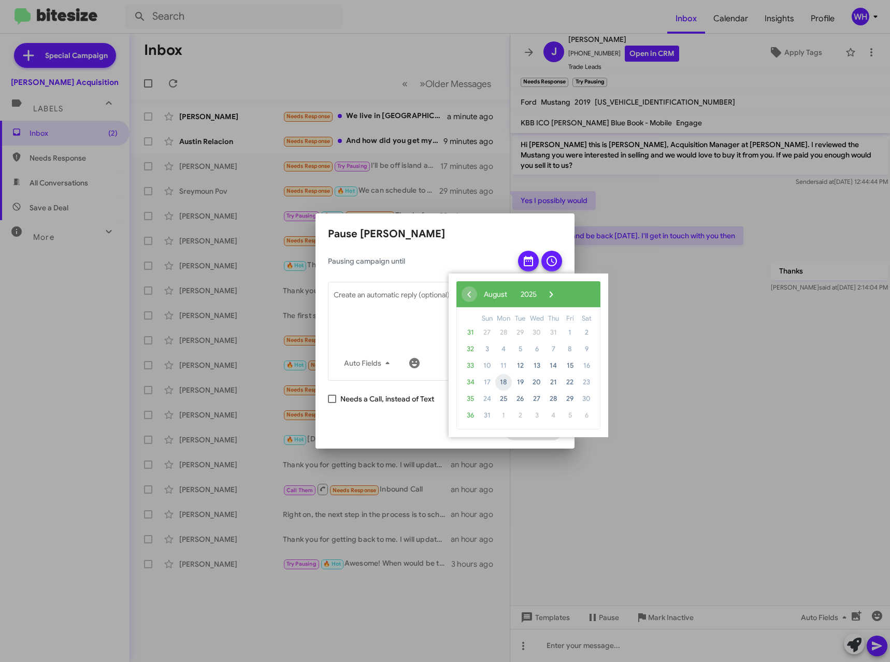
click at [503, 380] on span "18" at bounding box center [504, 382] width 17 height 17
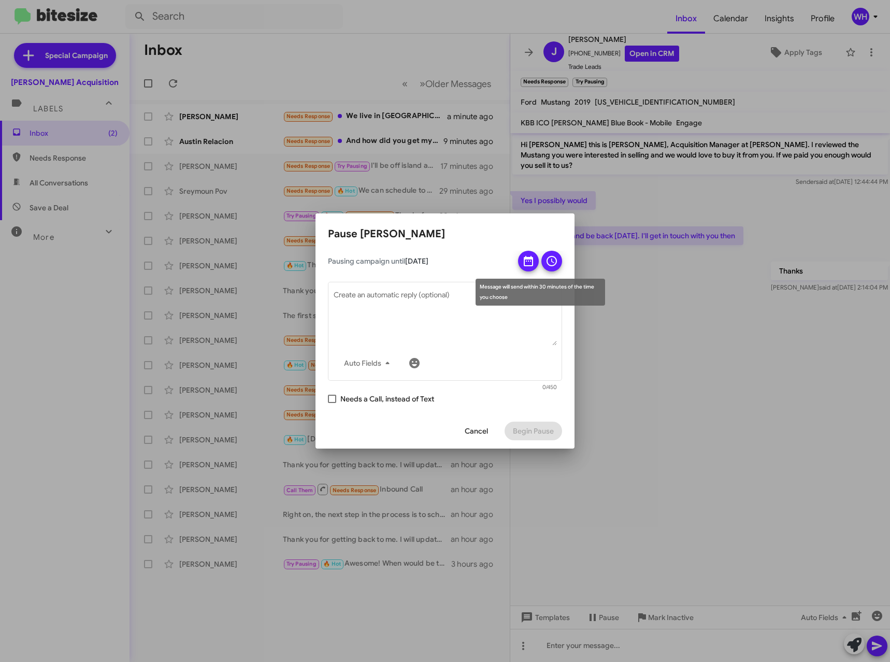
click at [549, 261] on icon at bounding box center [552, 261] width 12 height 12
drag, startPoint x: 544, startPoint y: 434, endPoint x: 518, endPoint y: 434, distance: 25.9
click at [544, 434] on span "Begin Pause" at bounding box center [533, 431] width 41 height 19
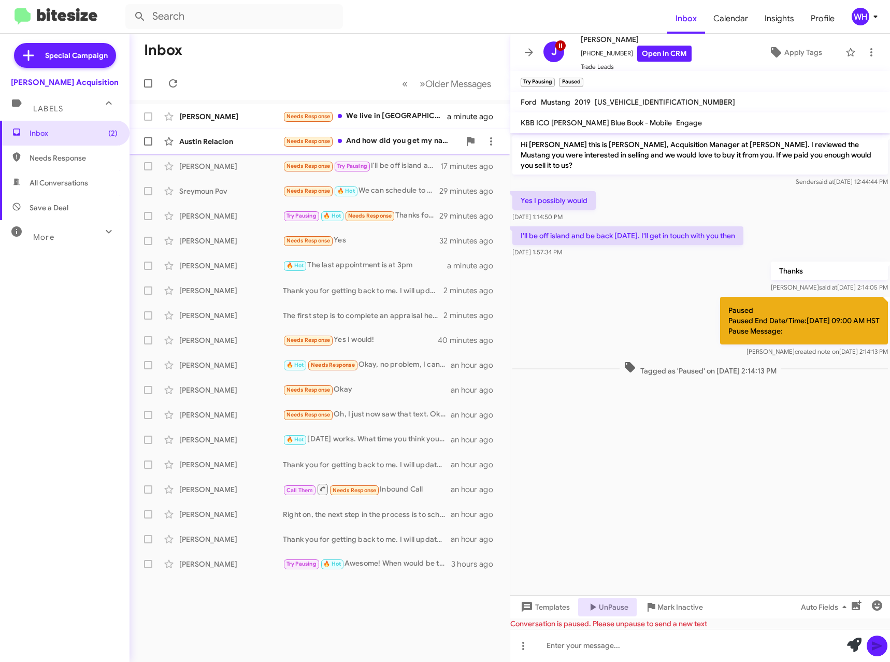
click at [204, 143] on div "Austin Relacion" at bounding box center [231, 141] width 104 height 10
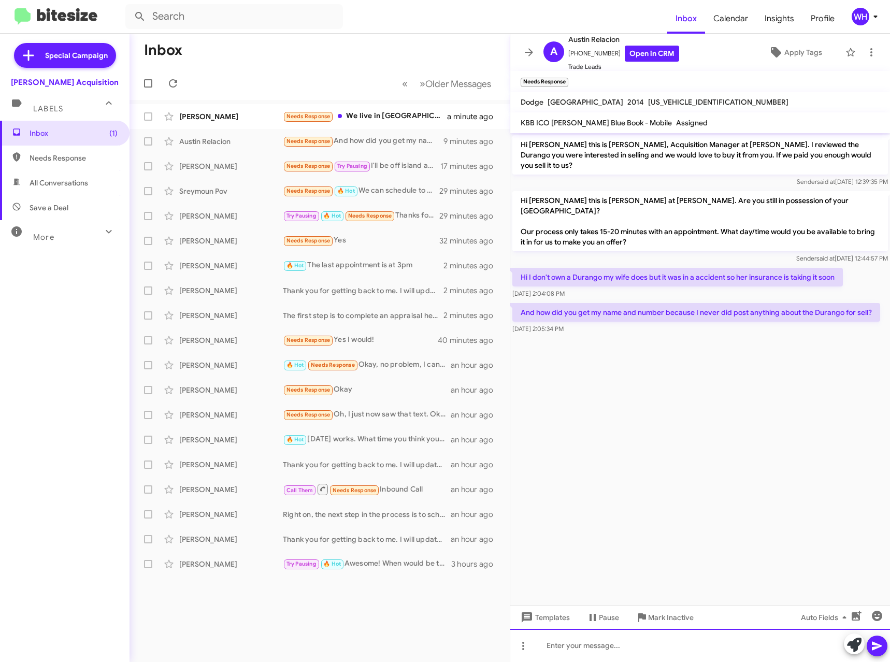
click at [599, 649] on div at bounding box center [701, 645] width 380 height 33
click at [875, 649] on icon at bounding box center [877, 646] width 10 height 9
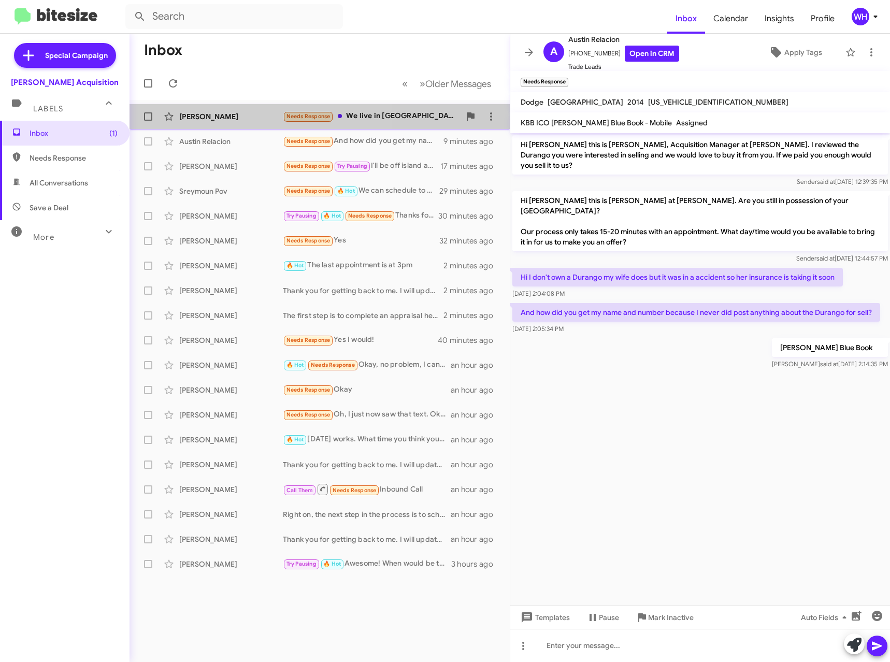
drag, startPoint x: 188, startPoint y: 118, endPoint x: 409, endPoint y: 122, distance: 221.9
click at [188, 118] on div "[PERSON_NAME]" at bounding box center [231, 116] width 104 height 10
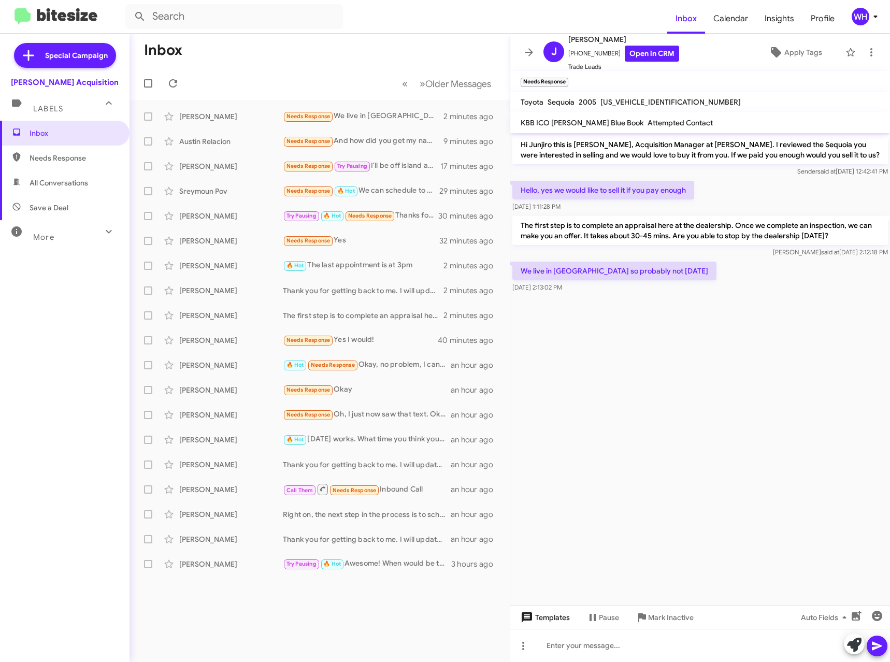
click at [553, 617] on span "Templates" at bounding box center [544, 618] width 51 height 19
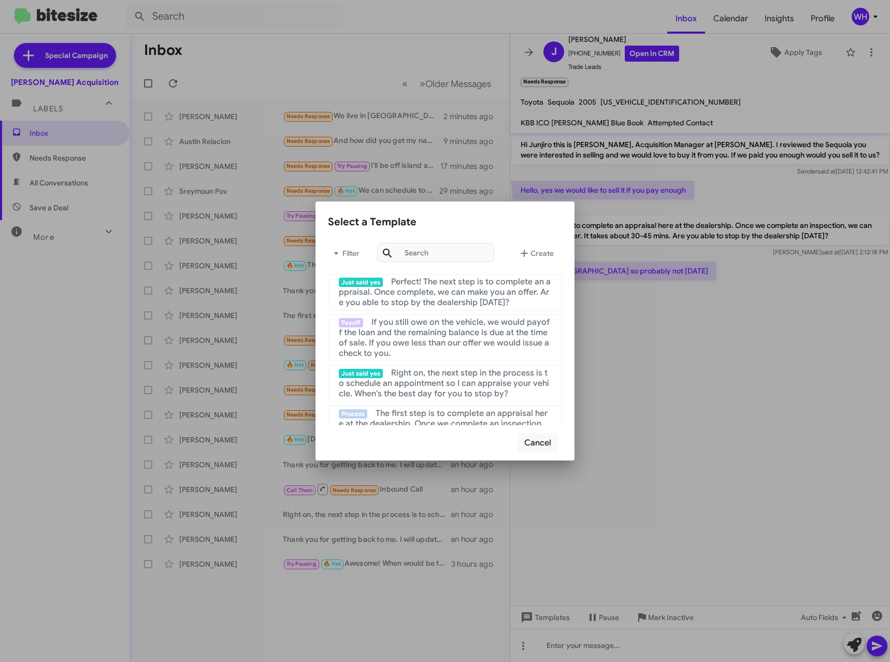
scroll to position [259, 0]
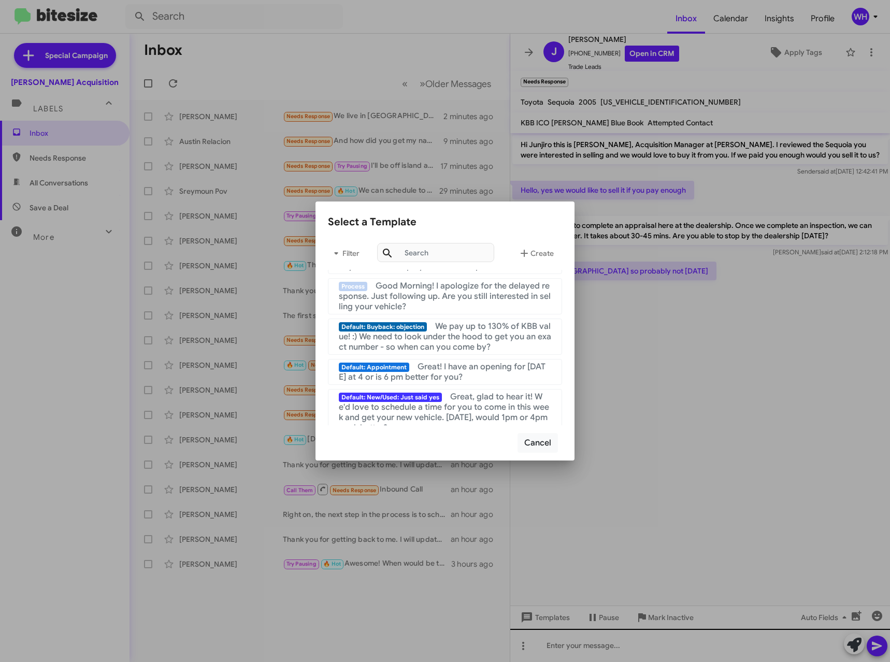
click at [599, 654] on div at bounding box center [445, 331] width 890 height 662
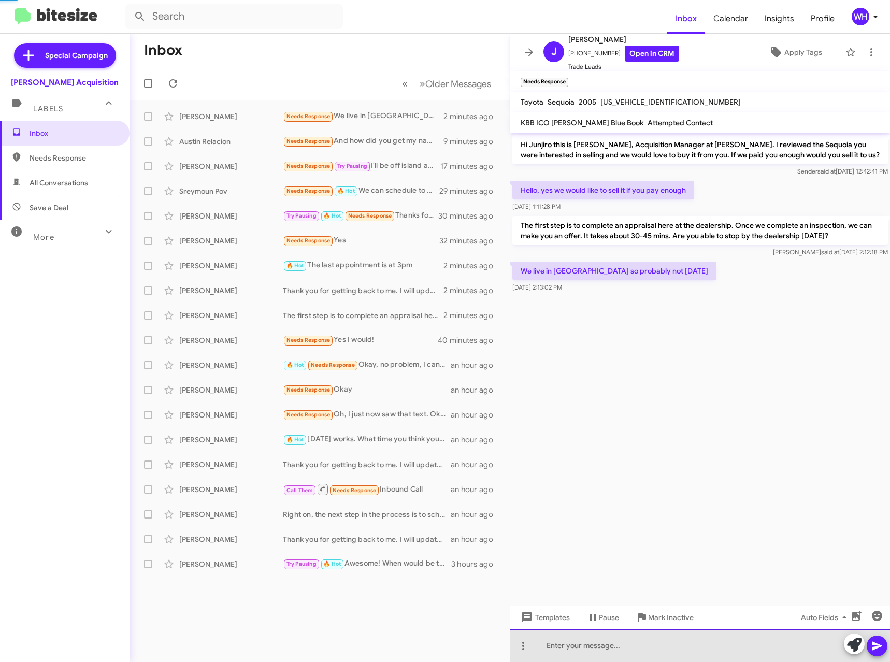
click at [598, 652] on div at bounding box center [701, 645] width 380 height 33
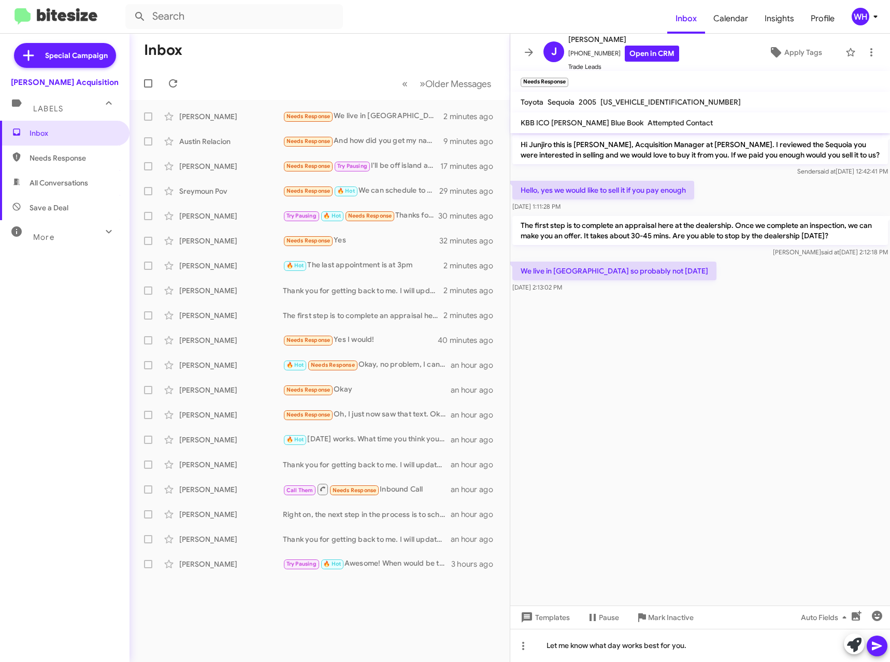
click at [876, 640] on icon at bounding box center [877, 646] width 12 height 12
